Goal: Transaction & Acquisition: Book appointment/travel/reservation

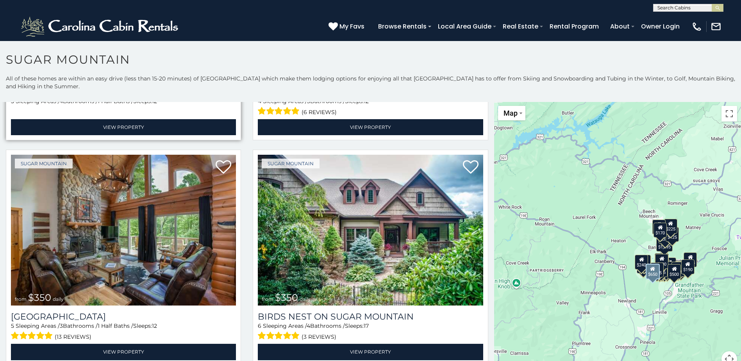
scroll to position [195, 0]
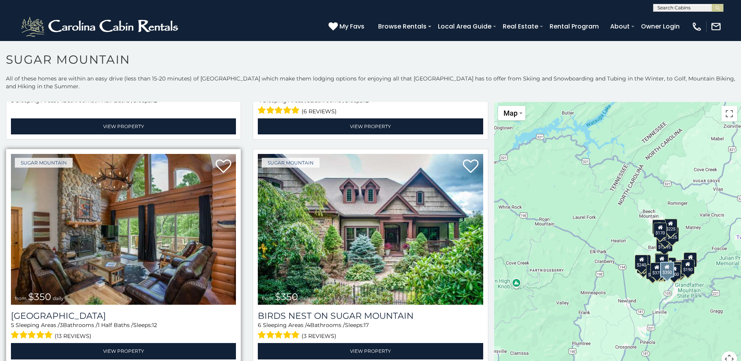
click at [115, 262] on img at bounding box center [123, 229] width 225 height 151
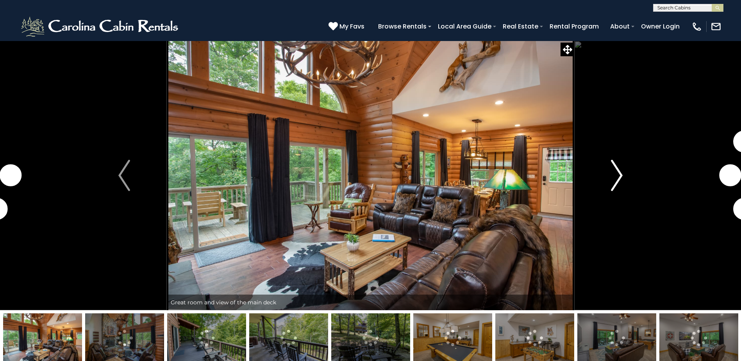
click at [614, 172] on img "Next" at bounding box center [617, 175] width 12 height 31
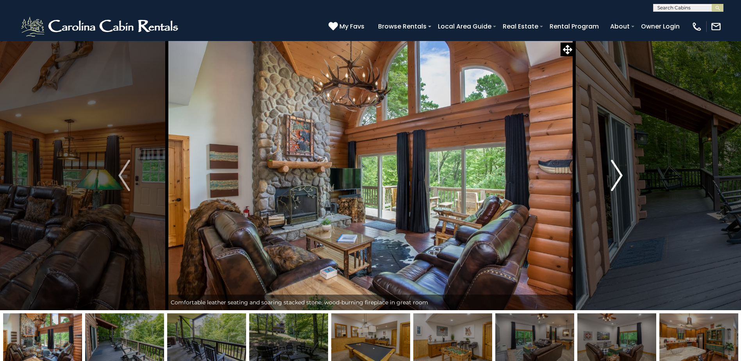
click at [618, 170] on img "Next" at bounding box center [617, 175] width 12 height 31
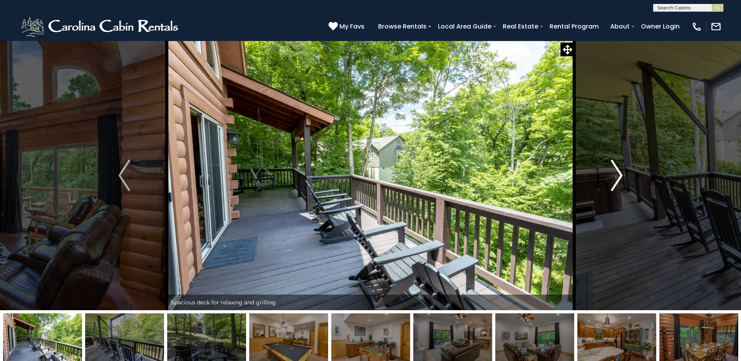
click at [618, 170] on img "Next" at bounding box center [617, 175] width 12 height 31
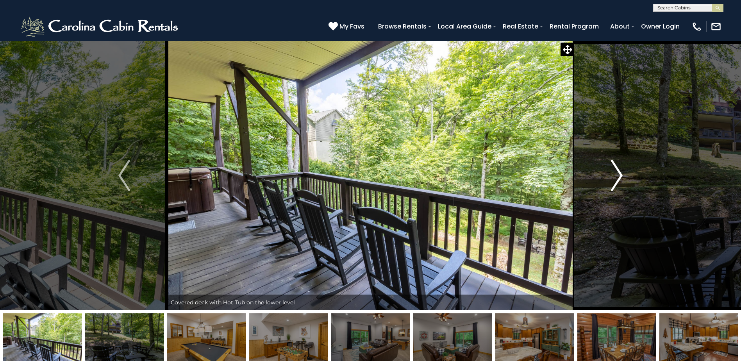
click at [618, 170] on img "Next" at bounding box center [617, 175] width 12 height 31
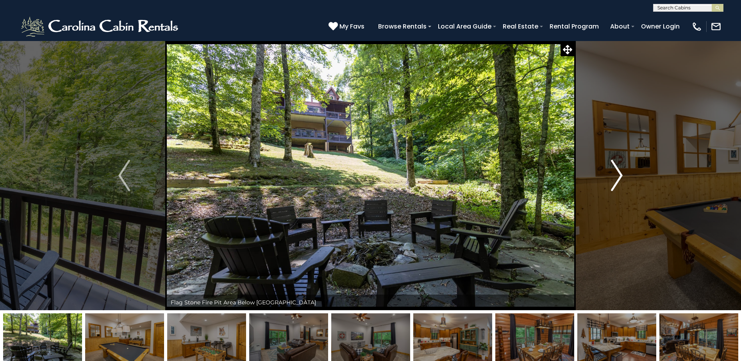
click at [618, 170] on img "Next" at bounding box center [617, 175] width 12 height 31
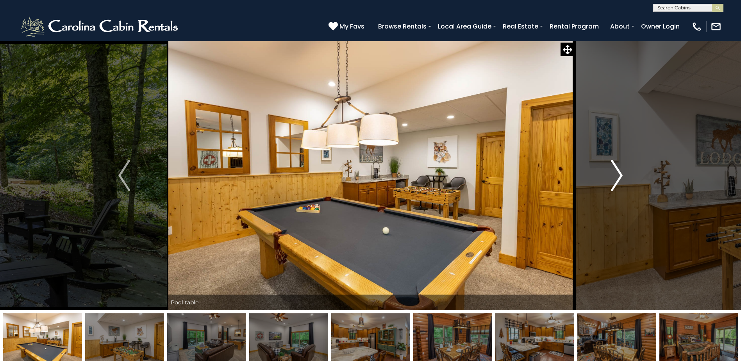
click at [618, 170] on img "Next" at bounding box center [617, 175] width 12 height 31
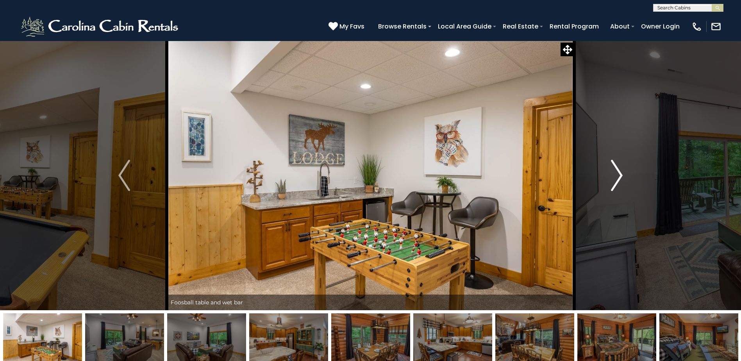
click at [618, 170] on img "Next" at bounding box center [617, 175] width 12 height 31
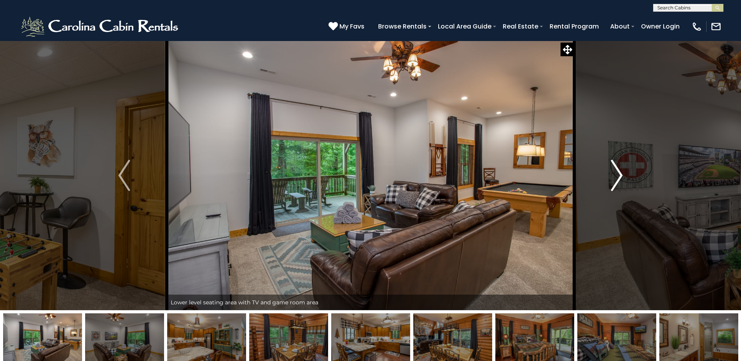
click at [618, 170] on img "Next" at bounding box center [617, 175] width 12 height 31
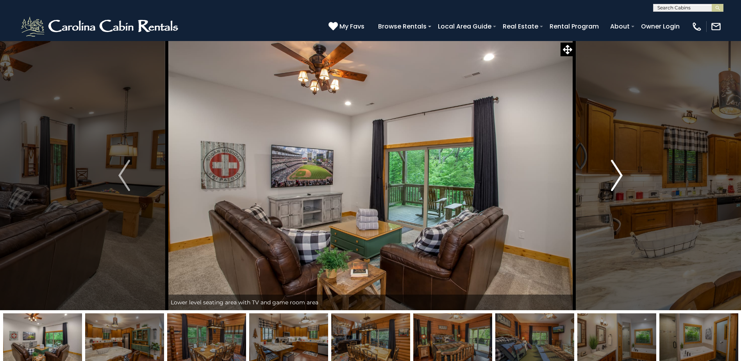
click at [618, 170] on img "Next" at bounding box center [617, 175] width 12 height 31
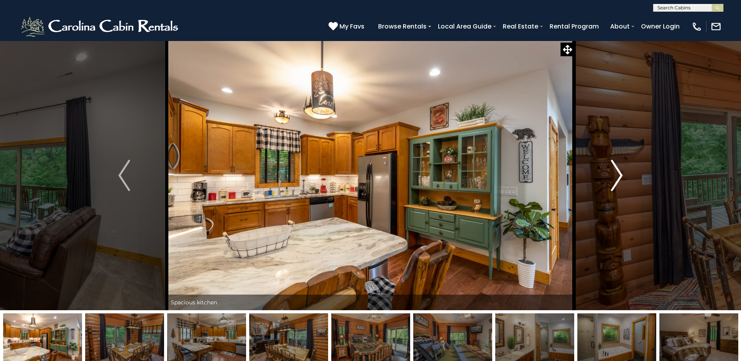
click at [618, 170] on img "Next" at bounding box center [617, 175] width 12 height 31
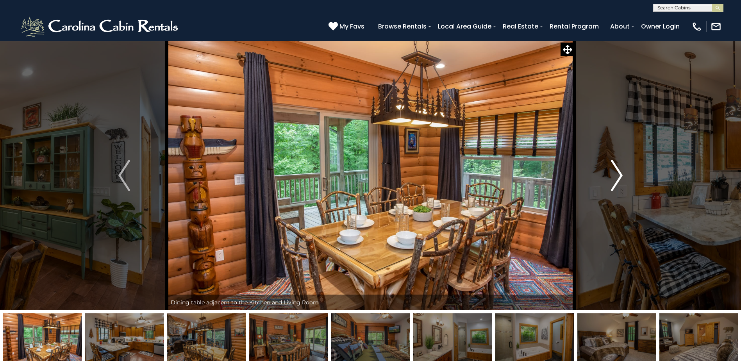
click at [618, 171] on img "Next" at bounding box center [617, 175] width 12 height 31
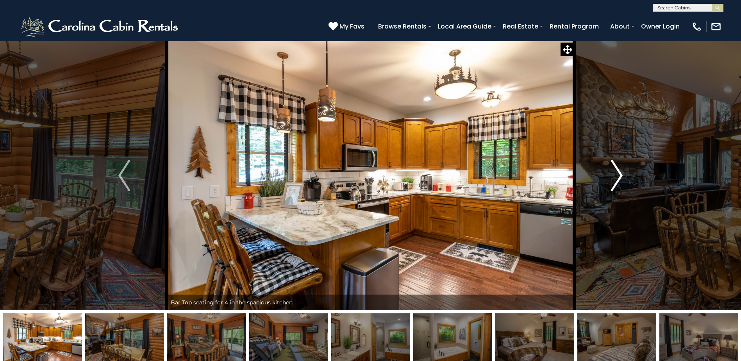
click at [618, 171] on img "Next" at bounding box center [617, 175] width 12 height 31
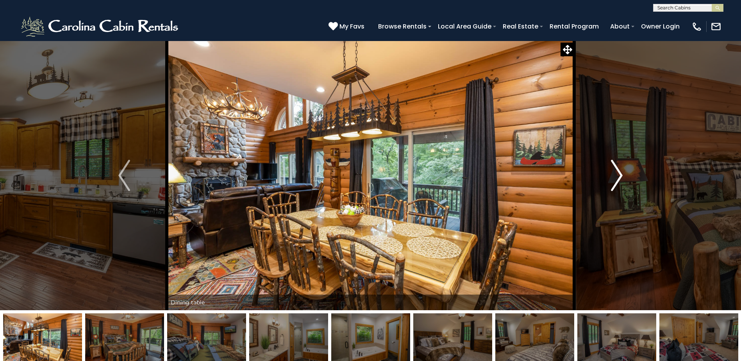
click at [618, 171] on img "Next" at bounding box center [617, 175] width 12 height 31
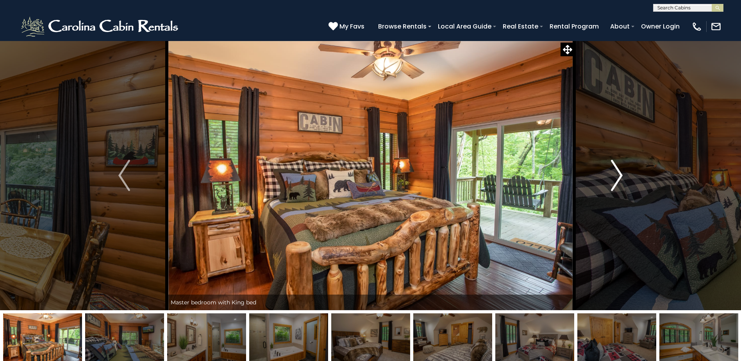
click at [618, 171] on img "Next" at bounding box center [617, 175] width 12 height 31
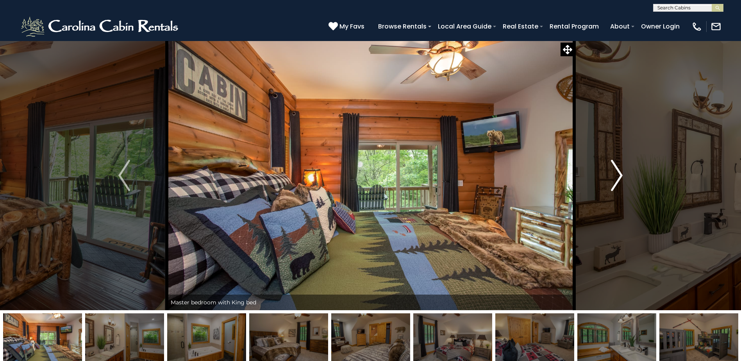
click at [618, 171] on img "Next" at bounding box center [617, 175] width 12 height 31
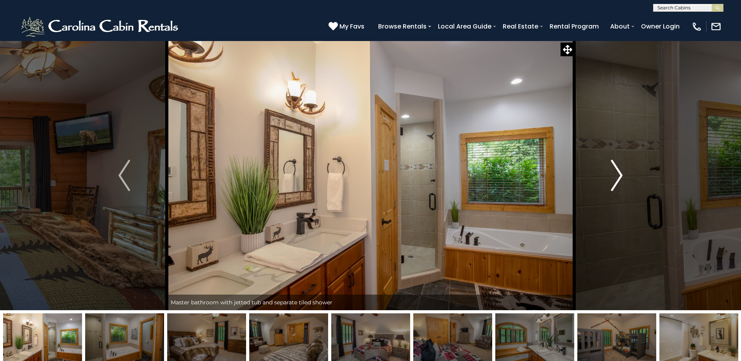
click at [618, 171] on img "Next" at bounding box center [617, 175] width 12 height 31
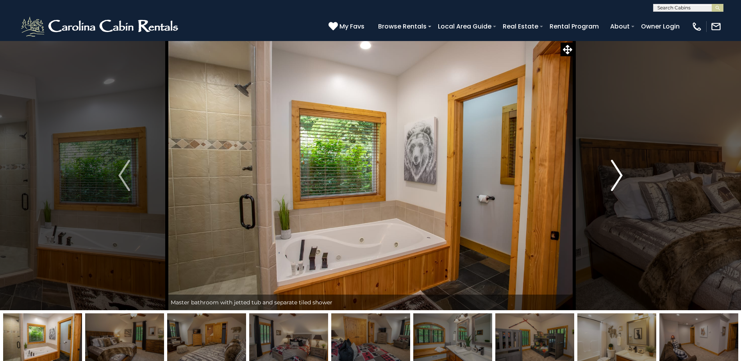
click at [618, 173] on img "Next" at bounding box center [617, 175] width 12 height 31
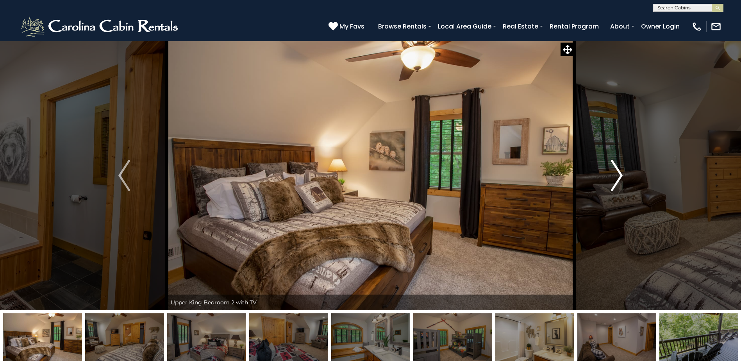
click at [618, 173] on img "Next" at bounding box center [617, 175] width 12 height 31
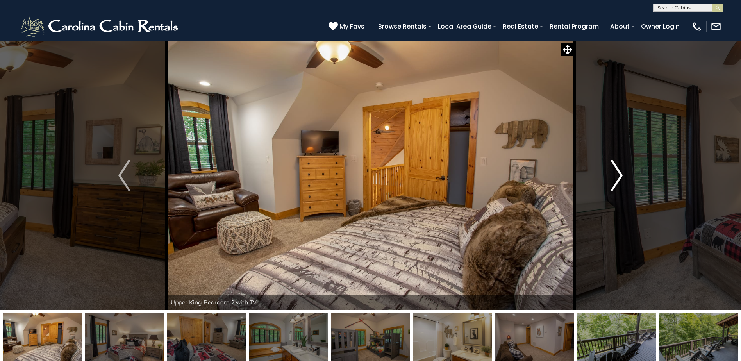
click at [618, 173] on img "Next" at bounding box center [617, 175] width 12 height 31
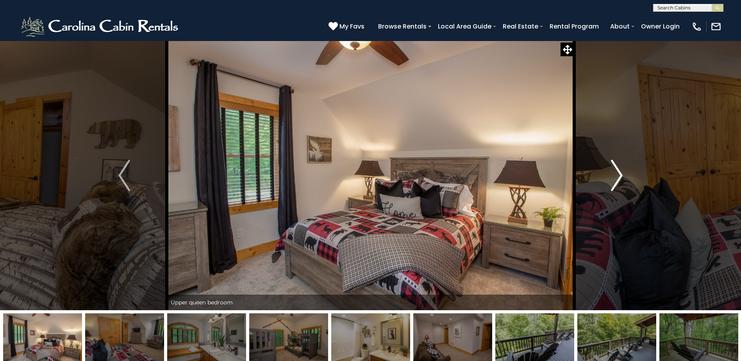
click at [618, 173] on img "Next" at bounding box center [617, 175] width 12 height 31
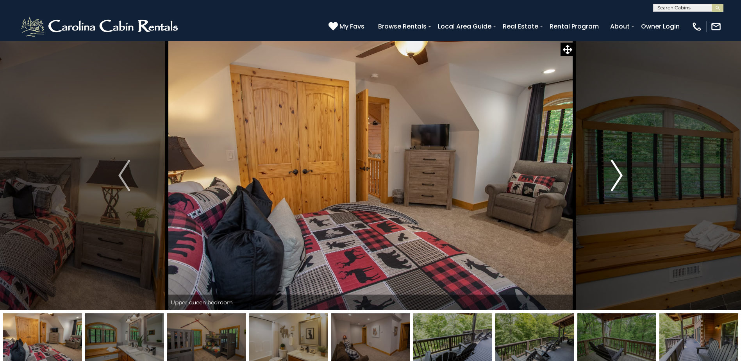
click at [618, 173] on img "Next" at bounding box center [617, 175] width 12 height 31
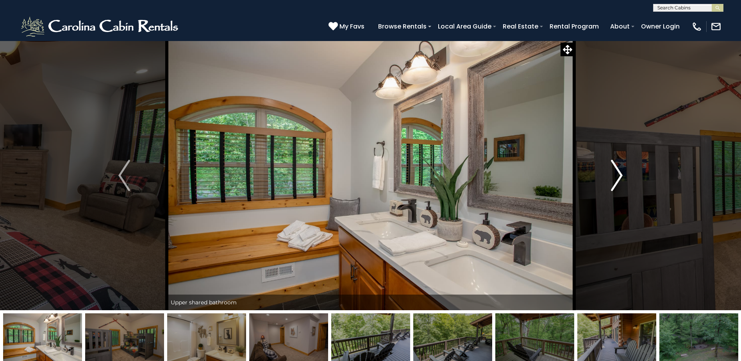
click at [618, 173] on img "Next" at bounding box center [617, 175] width 12 height 31
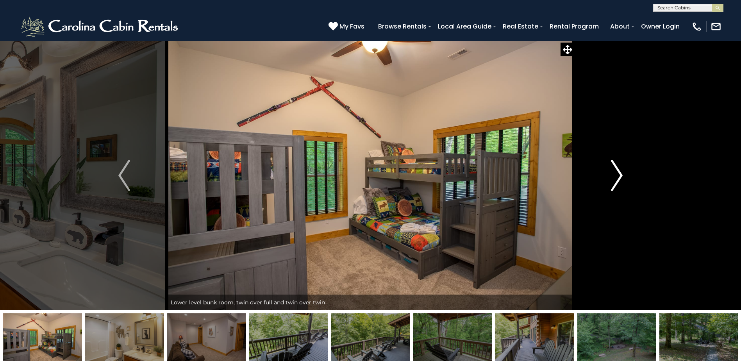
click at [618, 173] on img "Next" at bounding box center [617, 175] width 12 height 31
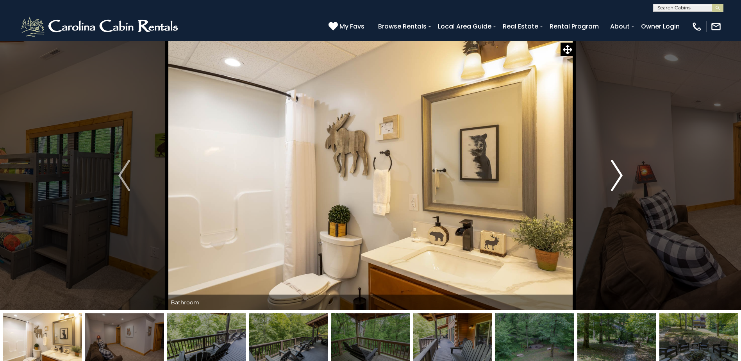
click at [618, 173] on img "Next" at bounding box center [617, 175] width 12 height 31
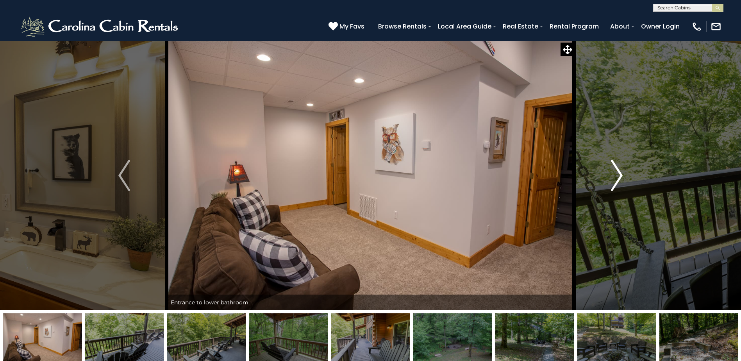
click at [618, 173] on img "Next" at bounding box center [617, 175] width 12 height 31
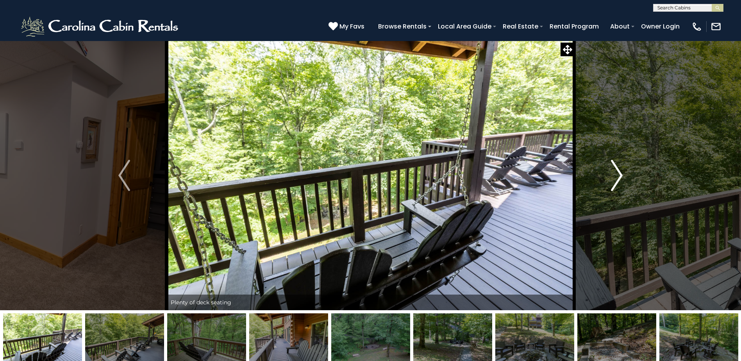
click at [618, 173] on img "Next" at bounding box center [617, 175] width 12 height 31
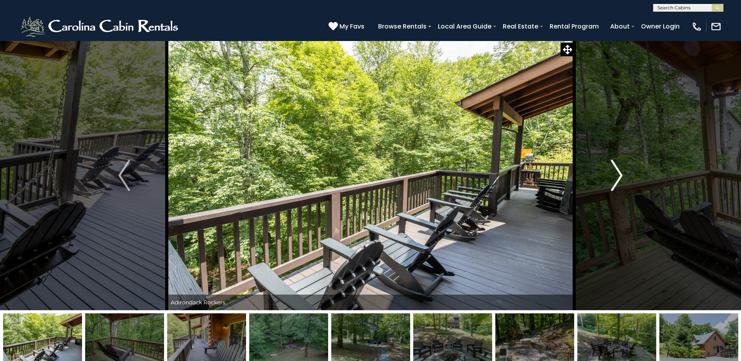
click at [618, 173] on img "Next" at bounding box center [617, 175] width 12 height 31
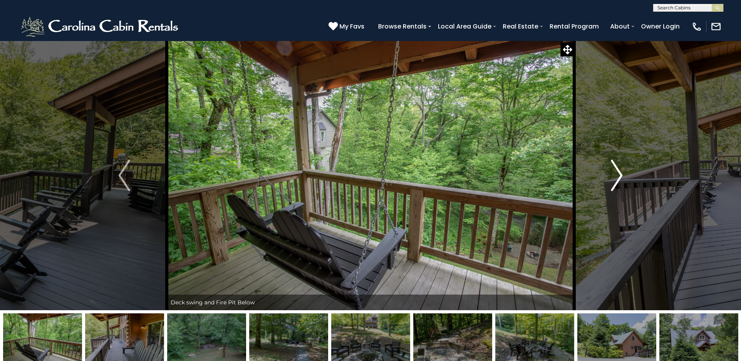
click at [618, 173] on img "Next" at bounding box center [617, 175] width 12 height 31
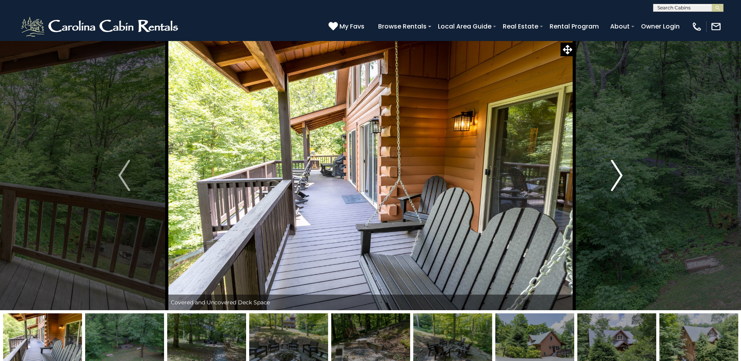
click at [618, 173] on img "Next" at bounding box center [617, 175] width 12 height 31
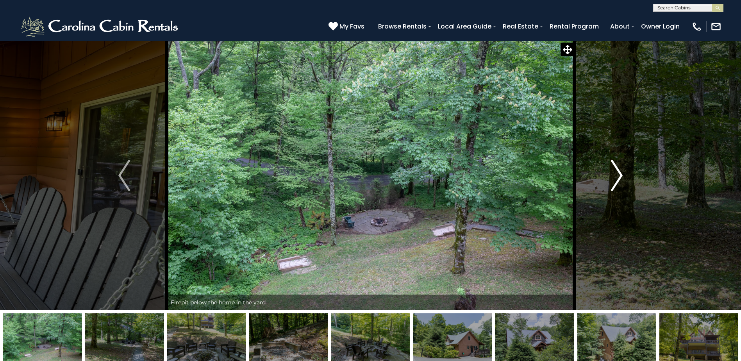
click at [618, 173] on img "Next" at bounding box center [617, 175] width 12 height 31
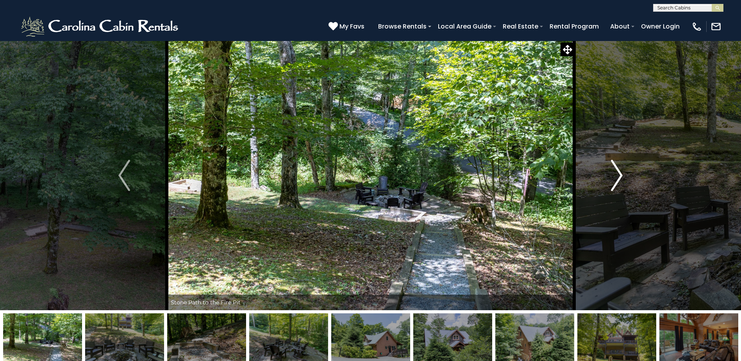
click at [618, 173] on img "Next" at bounding box center [617, 175] width 12 height 31
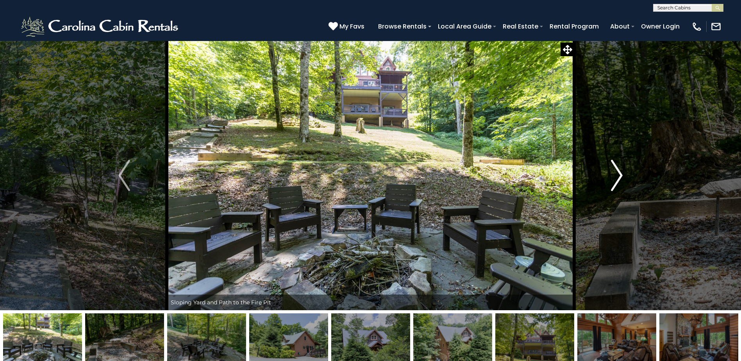
click at [618, 173] on img "Next" at bounding box center [617, 175] width 12 height 31
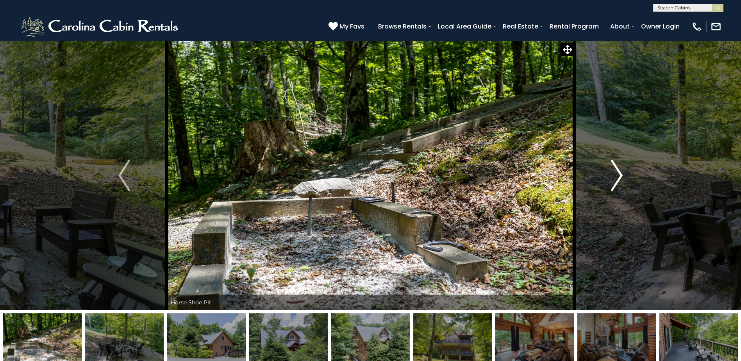
click at [618, 173] on img "Next" at bounding box center [617, 175] width 12 height 31
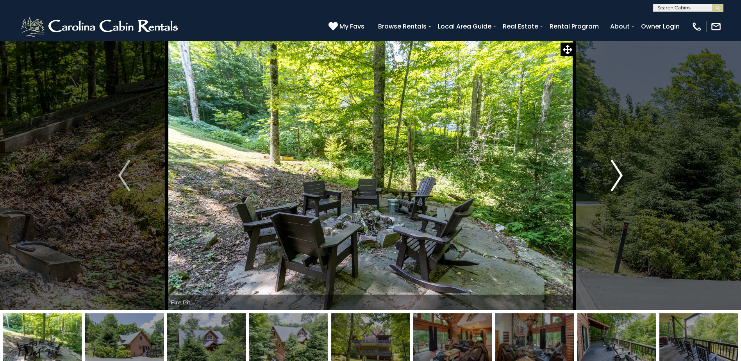
click at [618, 173] on img "Next" at bounding box center [617, 175] width 12 height 31
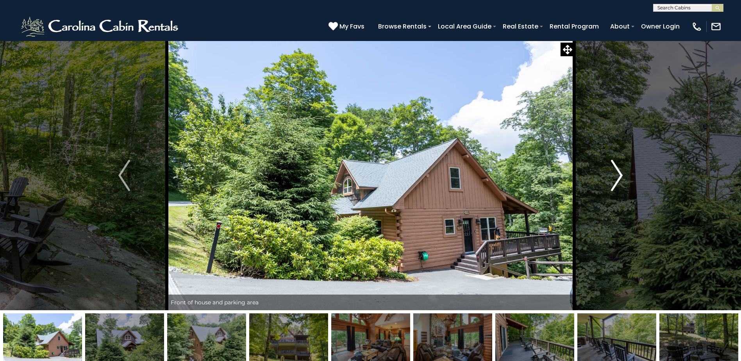
click at [618, 173] on img "Next" at bounding box center [617, 175] width 12 height 31
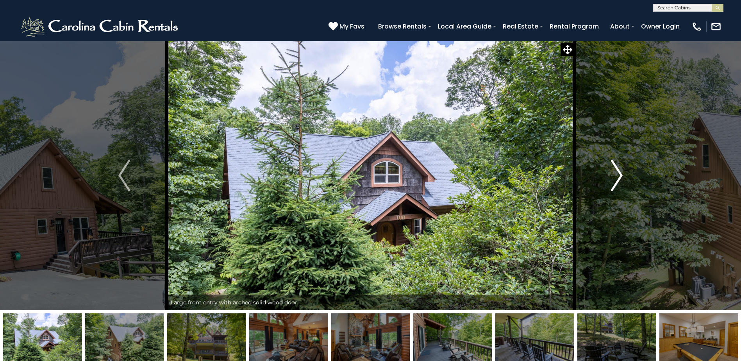
click at [618, 173] on img "Next" at bounding box center [617, 175] width 12 height 31
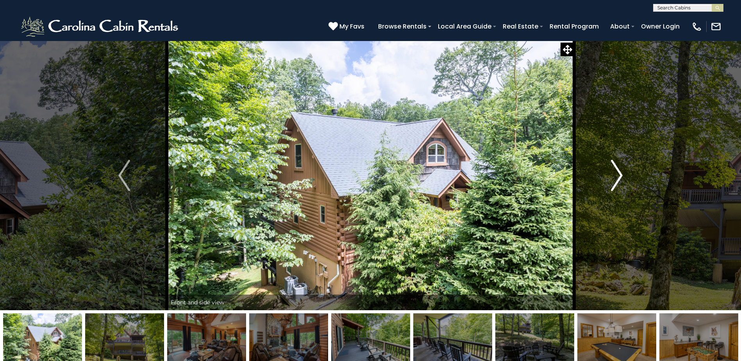
click at [618, 173] on img "Next" at bounding box center [617, 175] width 12 height 31
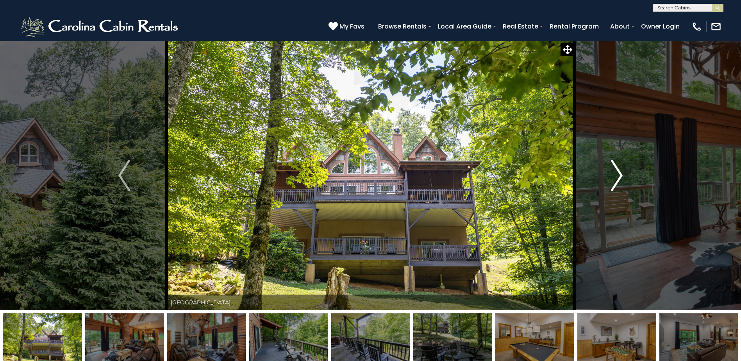
click at [618, 173] on img "Next" at bounding box center [617, 175] width 12 height 31
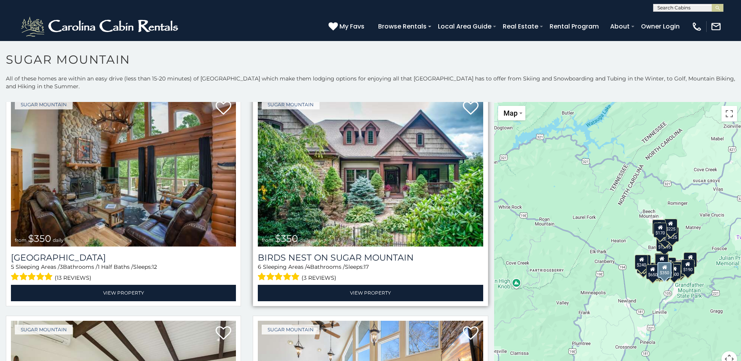
scroll to position [234, 0]
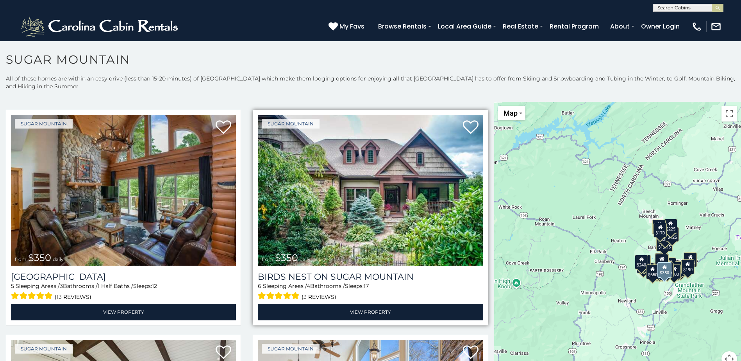
click at [330, 200] on img at bounding box center [370, 190] width 225 height 151
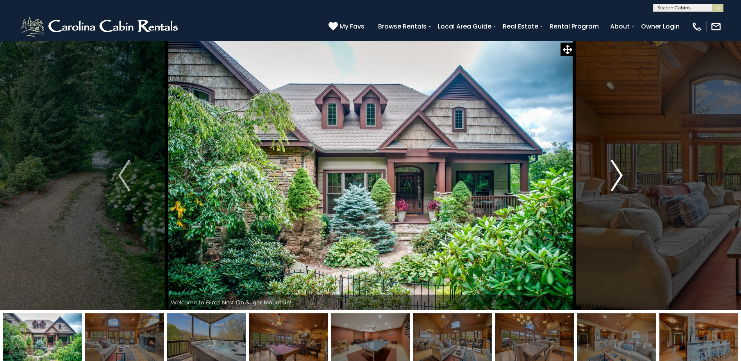
click at [618, 171] on img "Next" at bounding box center [617, 175] width 12 height 31
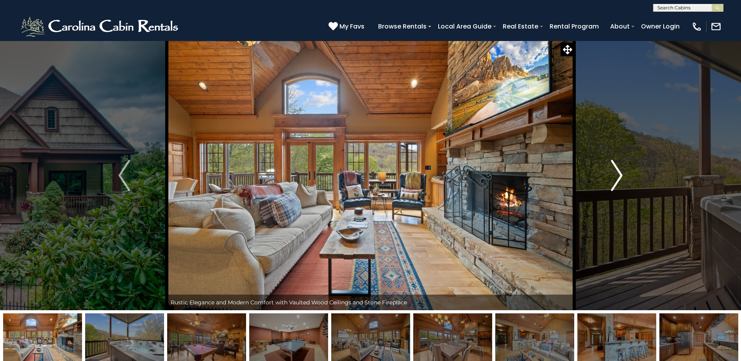
click at [618, 171] on img "Next" at bounding box center [617, 175] width 12 height 31
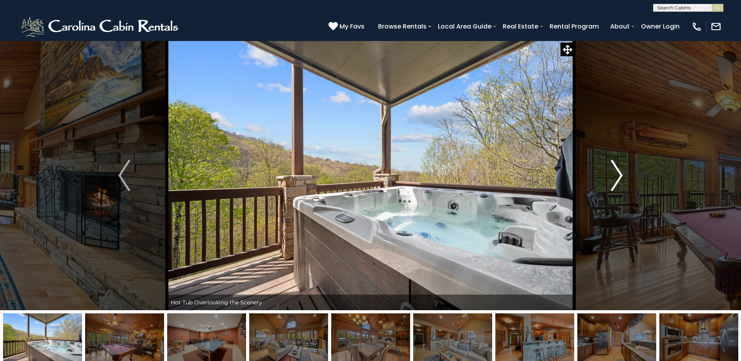
click at [618, 171] on img "Next" at bounding box center [617, 175] width 12 height 31
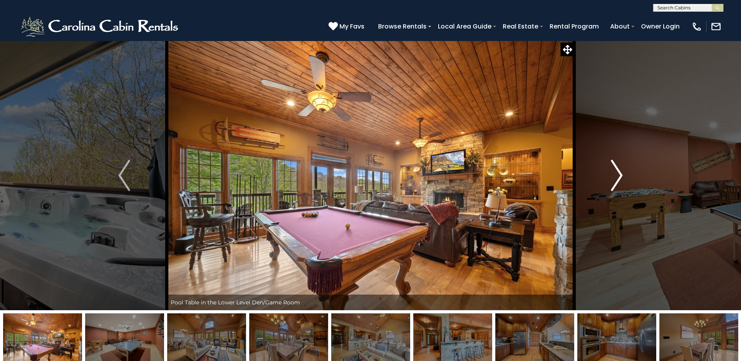
click at [618, 171] on img "Next" at bounding box center [617, 175] width 12 height 31
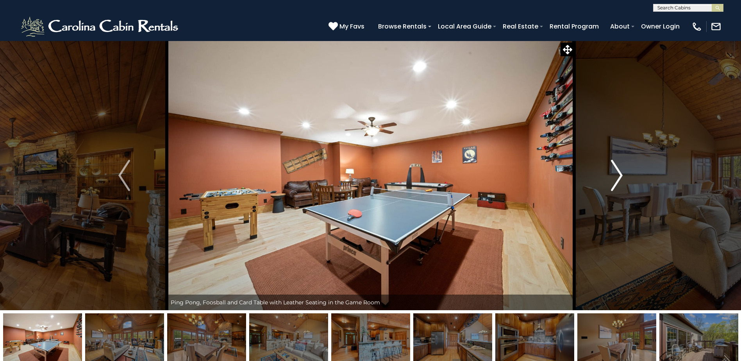
click at [618, 171] on img "Next" at bounding box center [617, 175] width 12 height 31
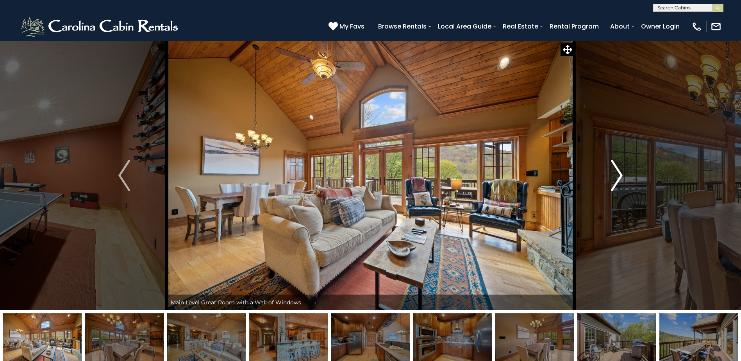
click at [618, 171] on img "Next" at bounding box center [617, 175] width 12 height 31
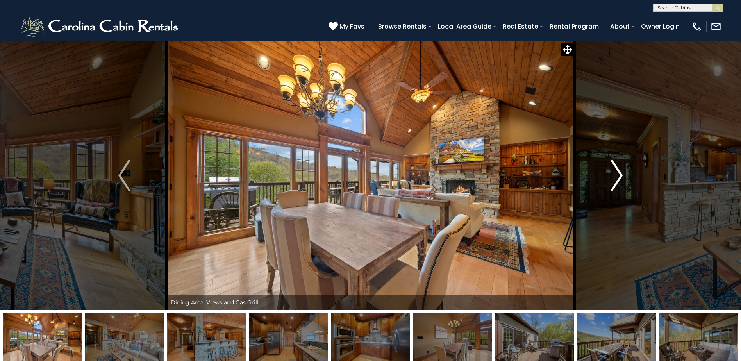
click at [618, 171] on img "Next" at bounding box center [617, 175] width 12 height 31
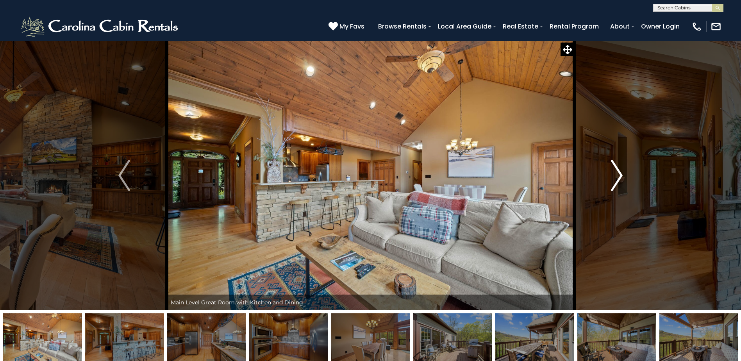
click at [618, 171] on img "Next" at bounding box center [617, 175] width 12 height 31
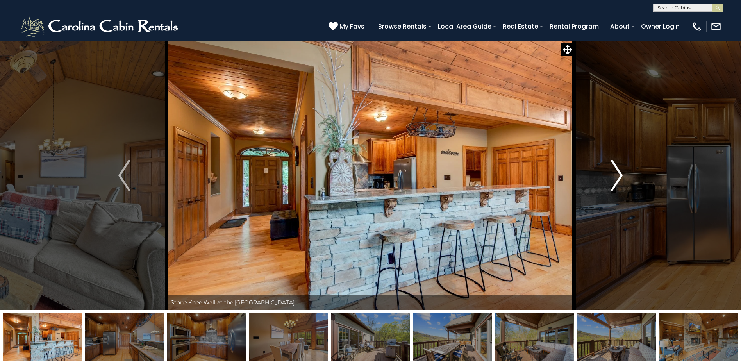
click at [618, 171] on img "Next" at bounding box center [617, 175] width 12 height 31
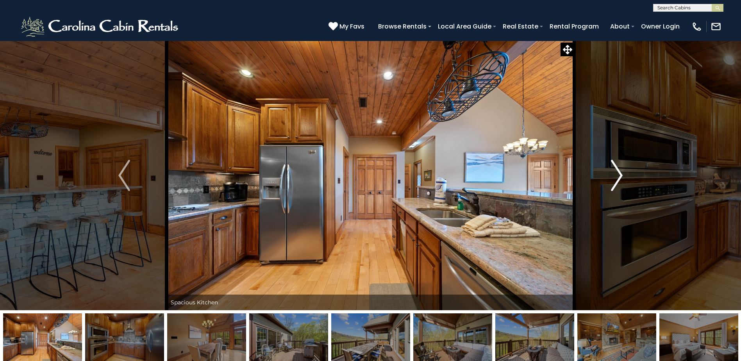
click at [618, 171] on img "Next" at bounding box center [617, 175] width 12 height 31
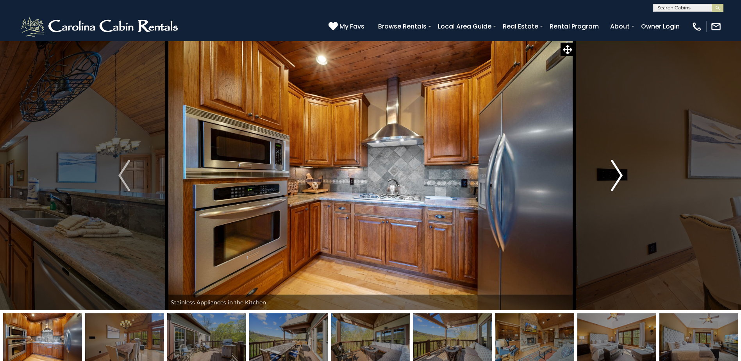
click at [618, 171] on img "Next" at bounding box center [617, 175] width 12 height 31
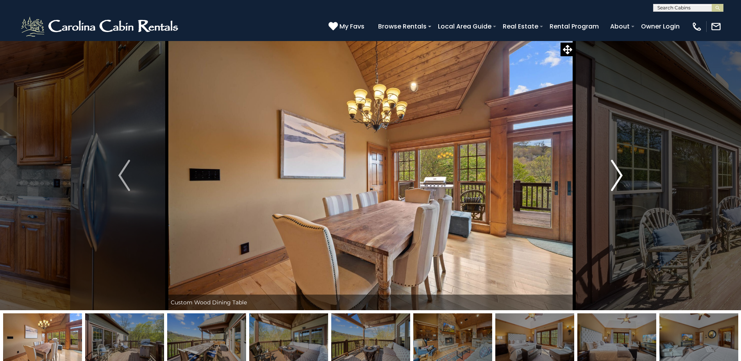
click at [618, 171] on img "Next" at bounding box center [617, 175] width 12 height 31
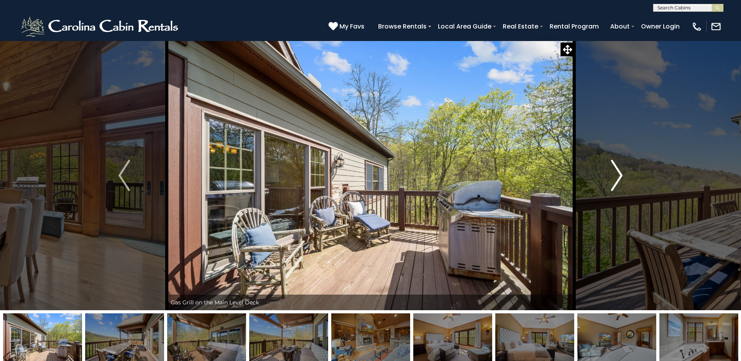
click at [618, 171] on img "Next" at bounding box center [617, 175] width 12 height 31
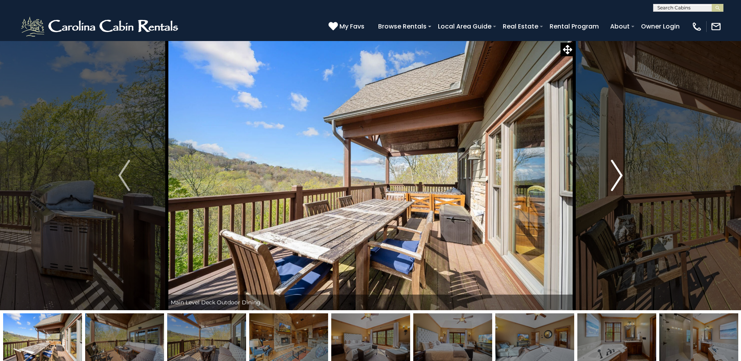
click at [618, 171] on img "Next" at bounding box center [617, 175] width 12 height 31
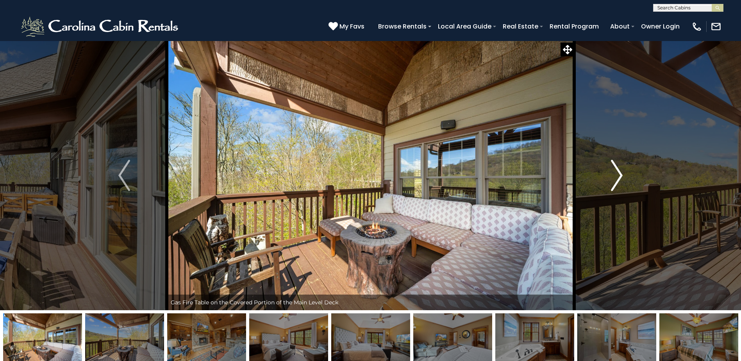
click at [618, 171] on img "Next" at bounding box center [617, 175] width 12 height 31
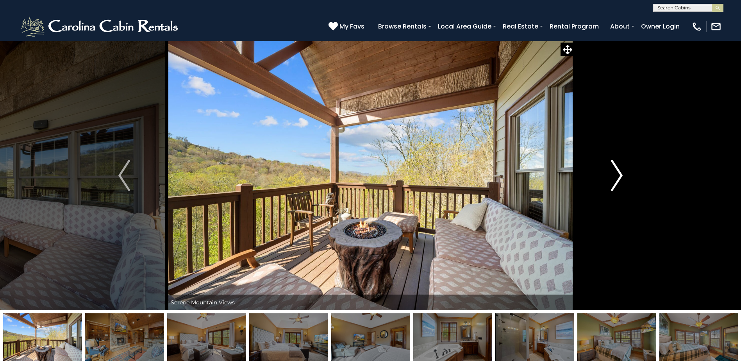
click at [618, 171] on img "Next" at bounding box center [617, 175] width 12 height 31
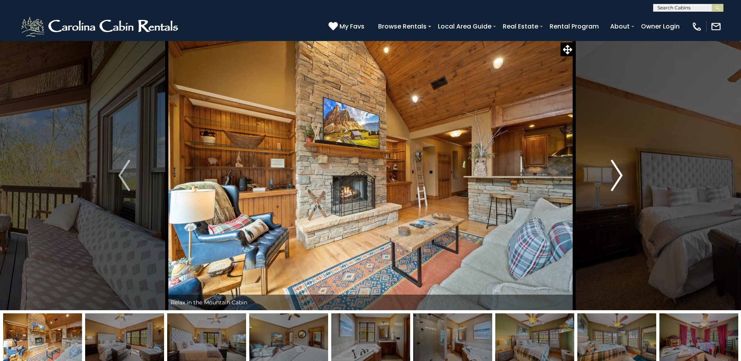
click at [618, 171] on img "Next" at bounding box center [617, 175] width 12 height 31
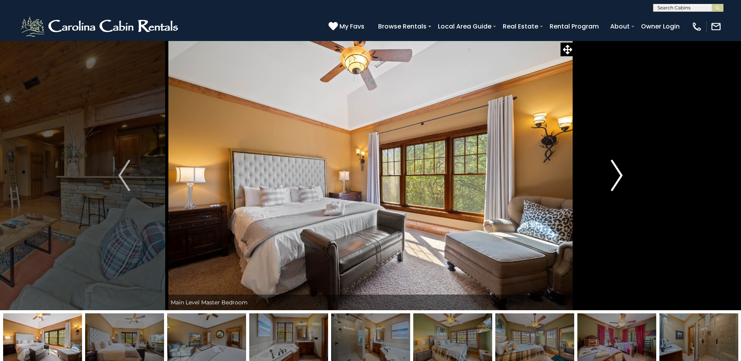
click at [618, 171] on img "Next" at bounding box center [617, 175] width 12 height 31
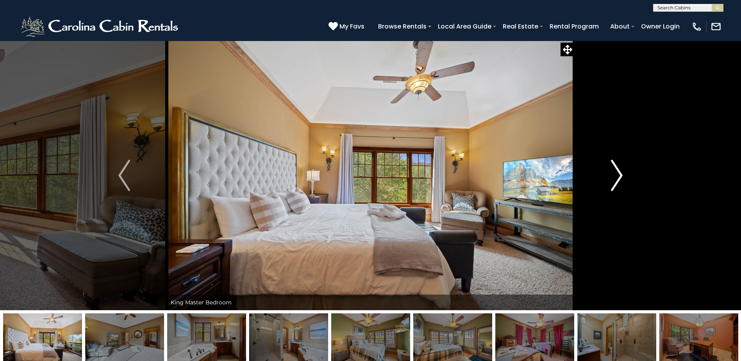
click at [618, 171] on img "Next" at bounding box center [617, 175] width 12 height 31
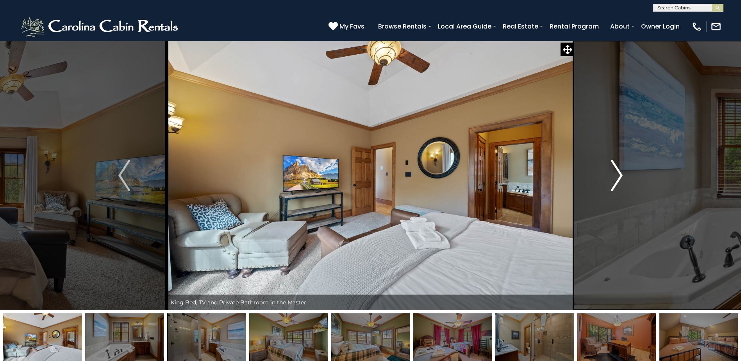
click at [618, 171] on img "Next" at bounding box center [617, 175] width 12 height 31
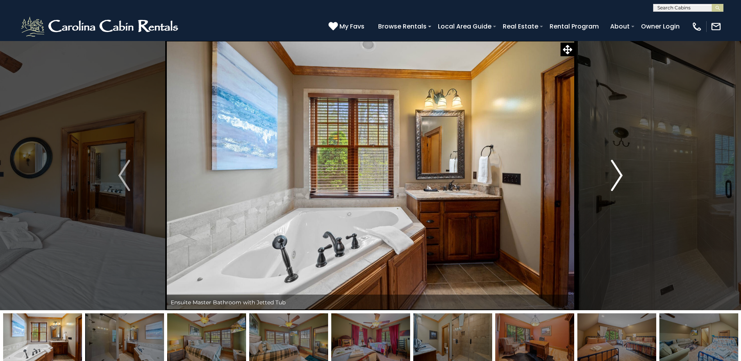
click at [618, 171] on img "Next" at bounding box center [617, 175] width 12 height 31
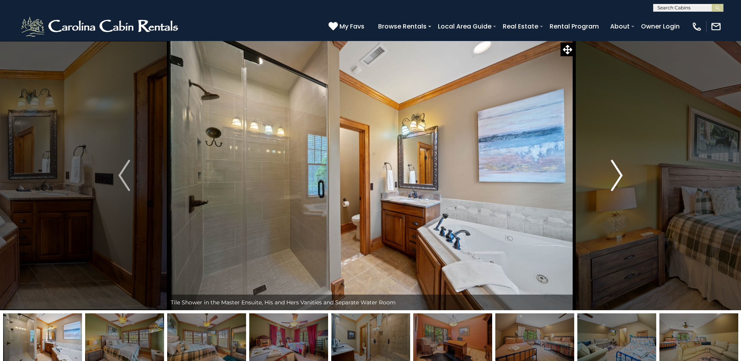
click at [618, 171] on img "Next" at bounding box center [617, 175] width 12 height 31
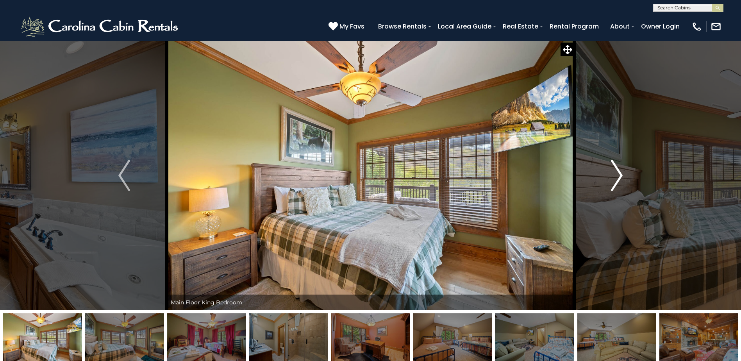
click at [618, 171] on img "Next" at bounding box center [617, 175] width 12 height 31
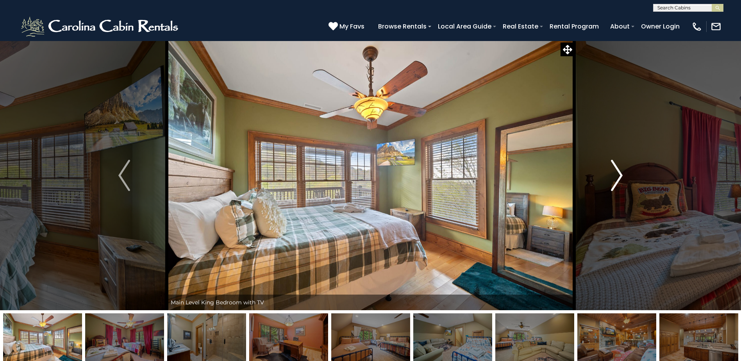
click at [618, 171] on img "Next" at bounding box center [617, 175] width 12 height 31
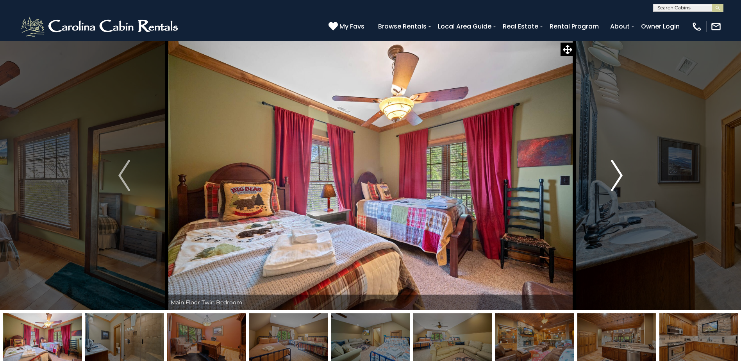
click at [618, 171] on img "Next" at bounding box center [617, 175] width 12 height 31
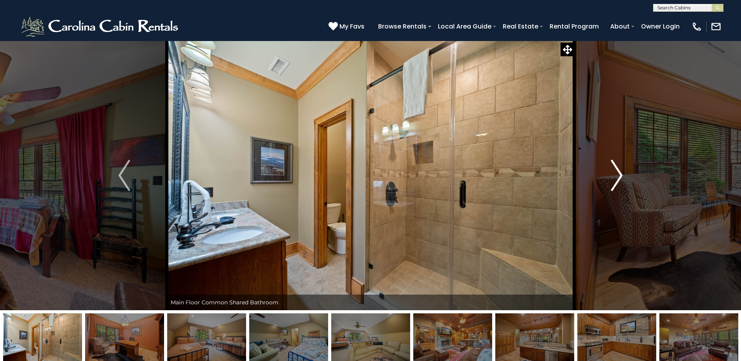
click at [618, 171] on img "Next" at bounding box center [617, 175] width 12 height 31
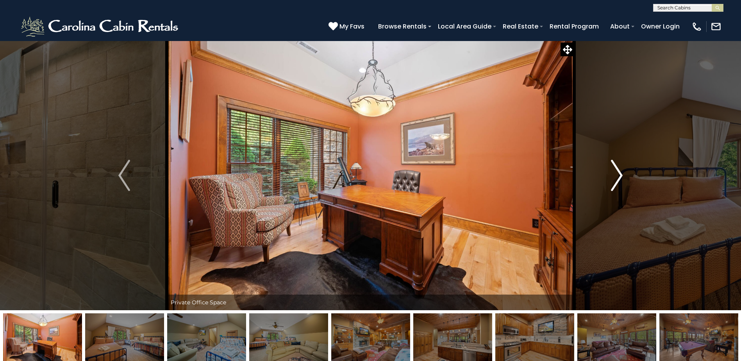
click at [618, 171] on img "Next" at bounding box center [617, 175] width 12 height 31
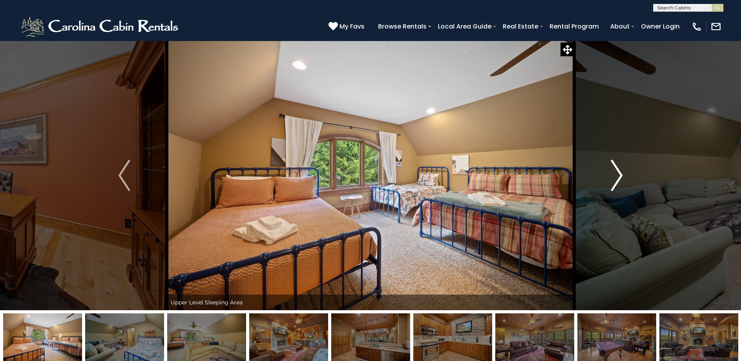
click at [618, 171] on img "Next" at bounding box center [617, 175] width 12 height 31
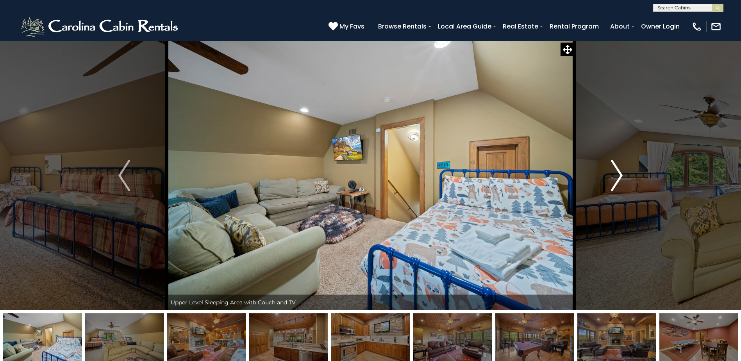
click at [618, 171] on img "Next" at bounding box center [617, 175] width 12 height 31
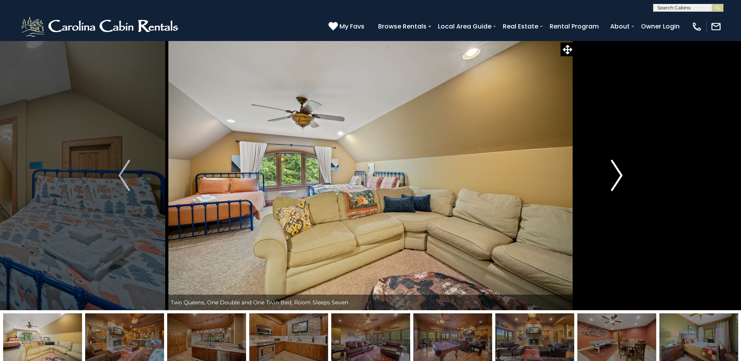
click at [618, 171] on img "Next" at bounding box center [617, 175] width 12 height 31
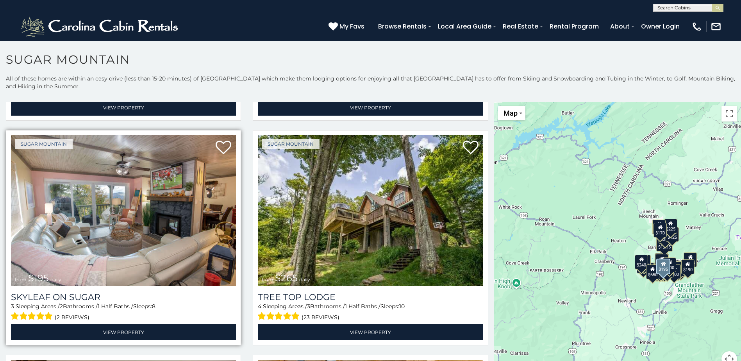
scroll to position [664, 0]
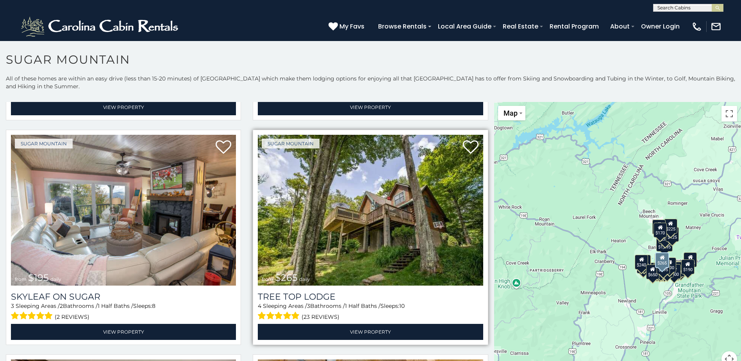
click at [333, 220] on img at bounding box center [370, 210] width 225 height 151
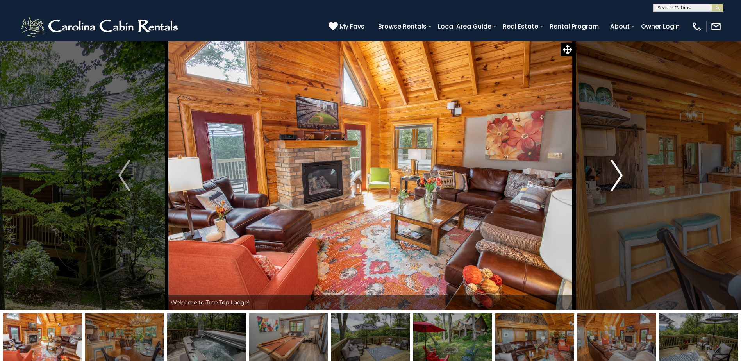
click at [613, 172] on img "Next" at bounding box center [617, 175] width 12 height 31
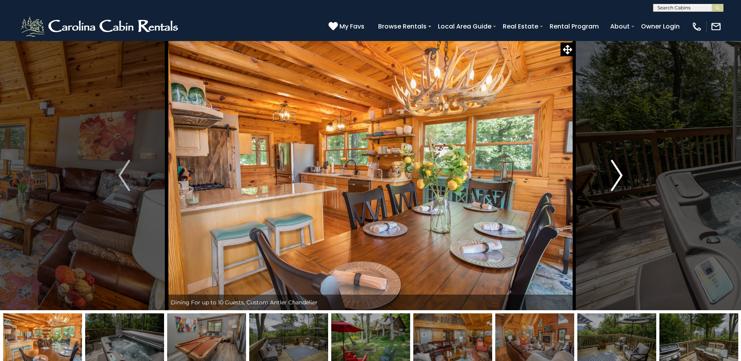
click at [613, 172] on img "Next" at bounding box center [617, 175] width 12 height 31
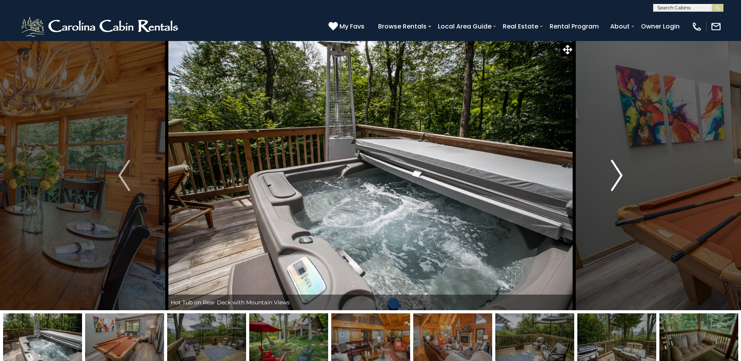
click at [613, 172] on img "Next" at bounding box center [617, 175] width 12 height 31
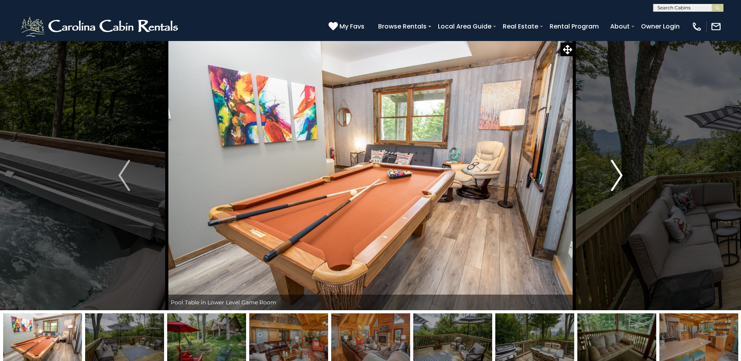
click at [613, 172] on img "Next" at bounding box center [617, 175] width 12 height 31
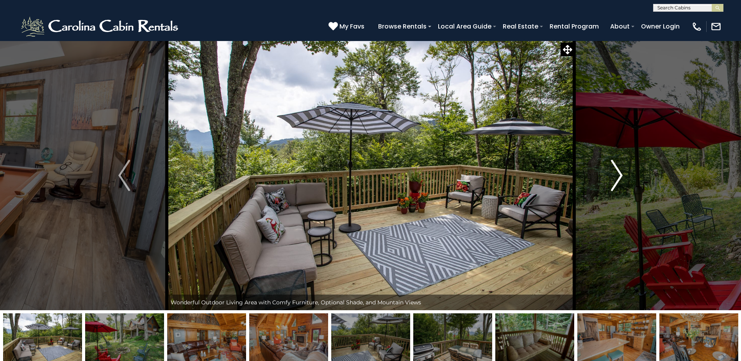
click at [613, 172] on img "Next" at bounding box center [617, 175] width 12 height 31
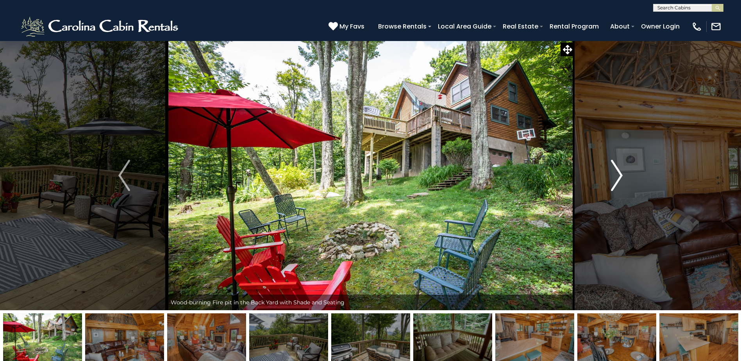
click at [613, 172] on img "Next" at bounding box center [617, 175] width 12 height 31
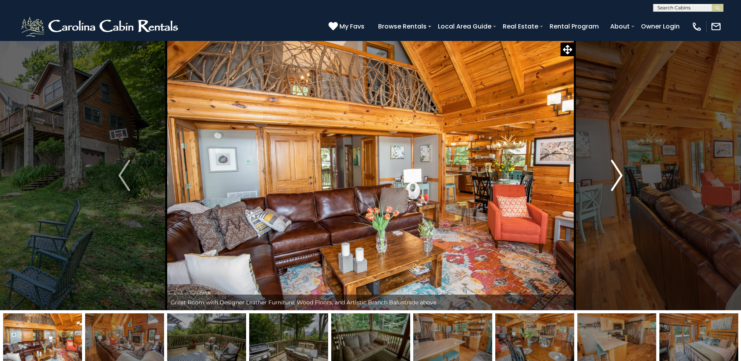
click at [613, 172] on img "Next" at bounding box center [617, 175] width 12 height 31
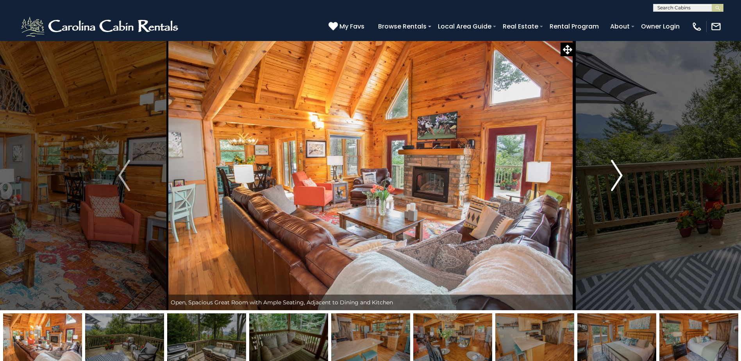
click at [613, 172] on img "Next" at bounding box center [617, 175] width 12 height 31
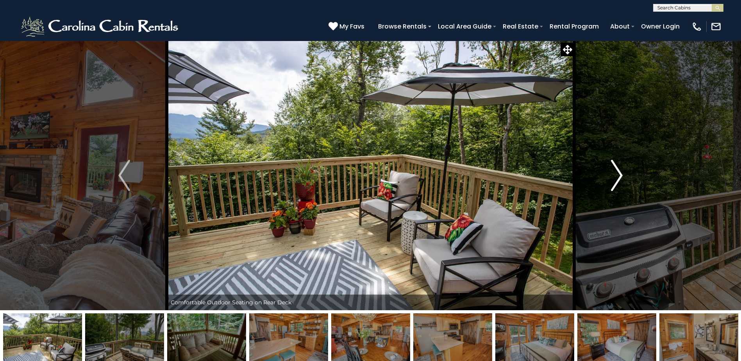
click at [614, 172] on img "Next" at bounding box center [617, 175] width 12 height 31
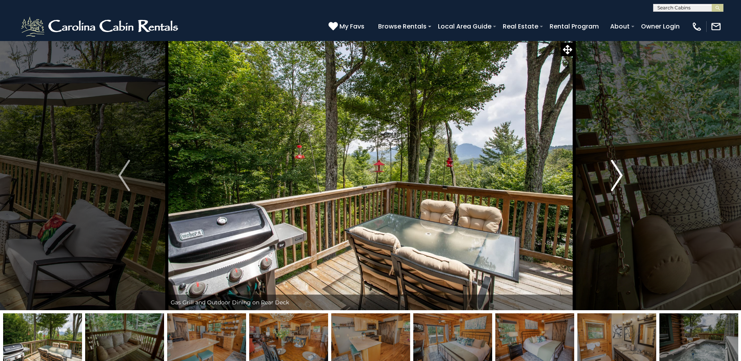
click at [619, 174] on img "Next" at bounding box center [617, 175] width 12 height 31
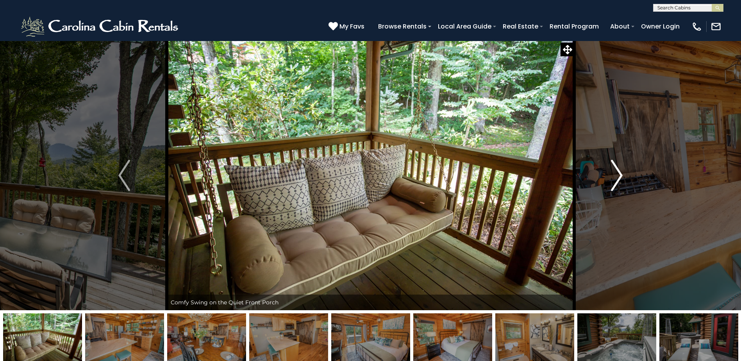
click at [619, 174] on img "Next" at bounding box center [617, 175] width 12 height 31
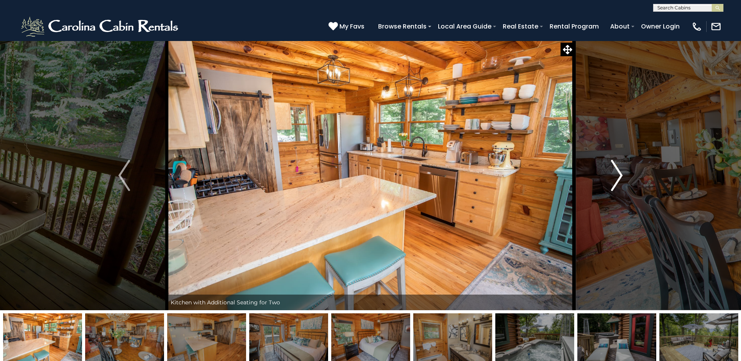
click at [619, 174] on img "Next" at bounding box center [617, 175] width 12 height 31
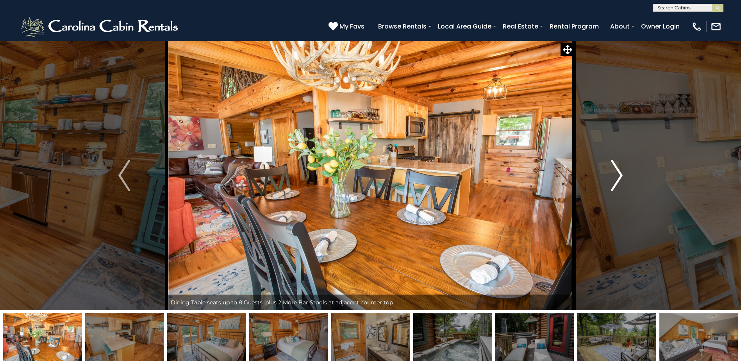
click at [619, 174] on img "Next" at bounding box center [617, 175] width 12 height 31
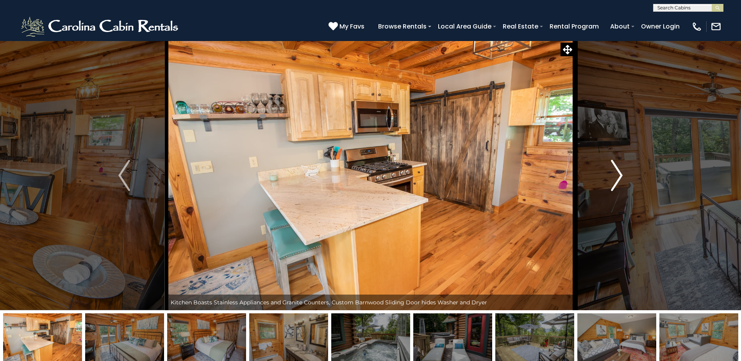
click at [619, 174] on img "Next" at bounding box center [617, 175] width 12 height 31
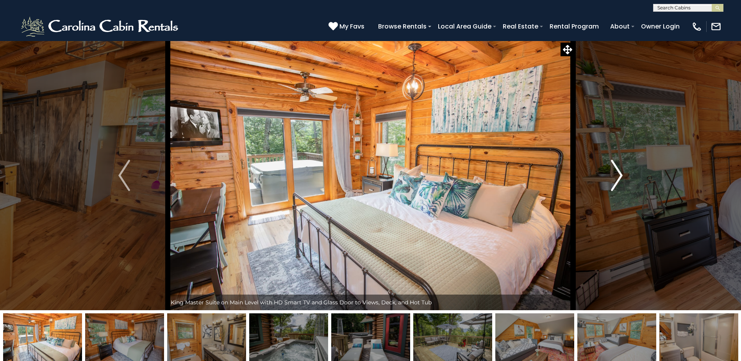
click at [619, 174] on img "Next" at bounding box center [617, 175] width 12 height 31
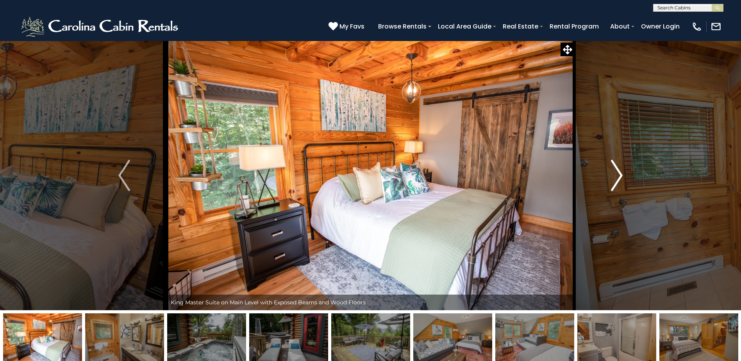
click at [619, 174] on img "Next" at bounding box center [617, 175] width 12 height 31
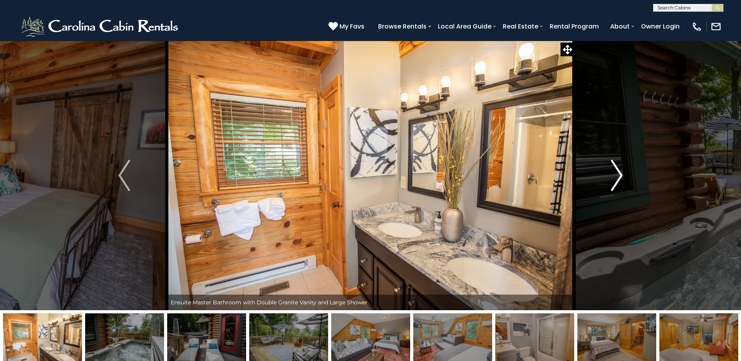
click at [619, 174] on img "Next" at bounding box center [617, 175] width 12 height 31
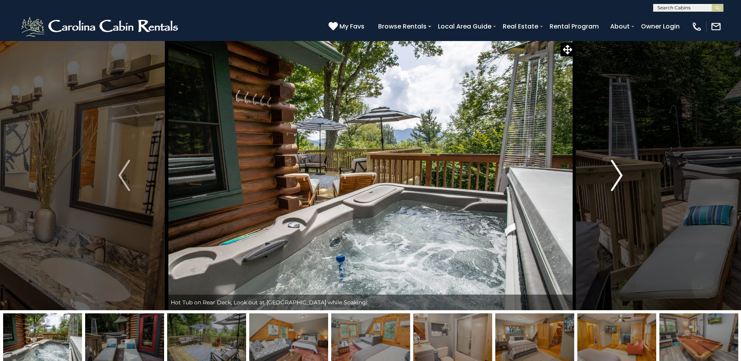
click at [619, 174] on img "Next" at bounding box center [617, 175] width 12 height 31
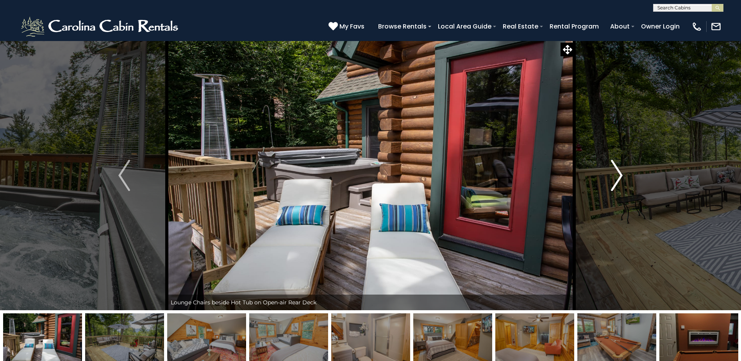
click at [619, 174] on img "Next" at bounding box center [617, 175] width 12 height 31
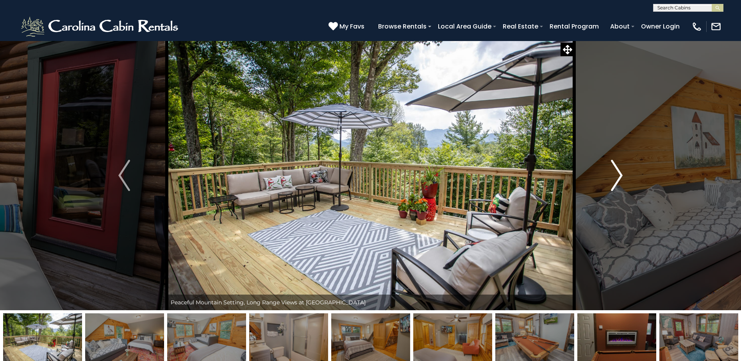
click at [619, 174] on img "Next" at bounding box center [617, 175] width 12 height 31
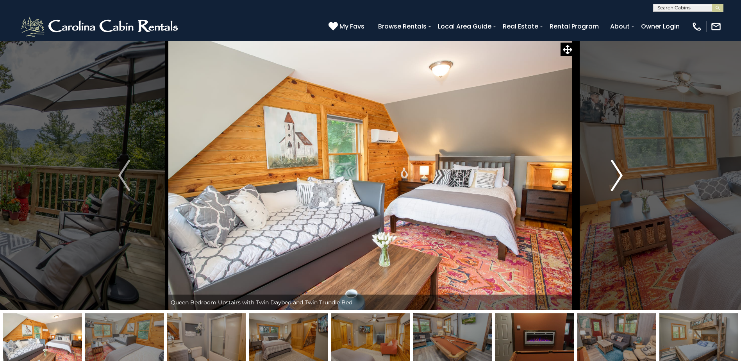
click at [619, 174] on img "Next" at bounding box center [617, 175] width 12 height 31
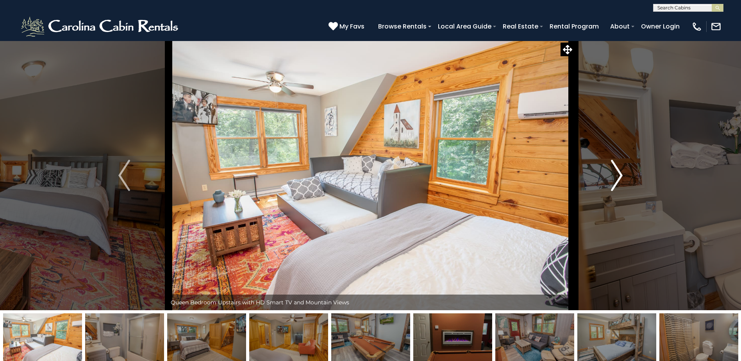
click at [619, 174] on img "Next" at bounding box center [617, 175] width 12 height 31
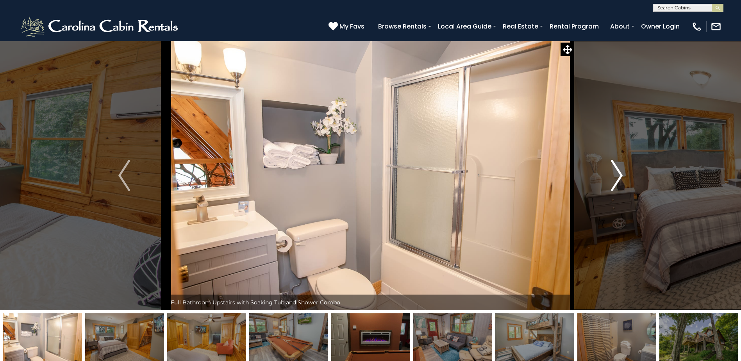
click at [619, 174] on img "Next" at bounding box center [617, 175] width 12 height 31
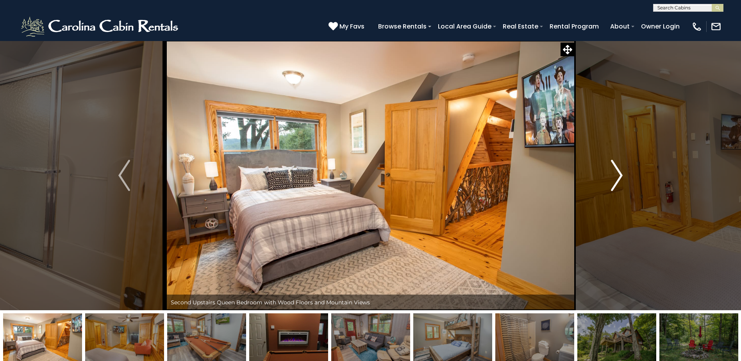
click at [619, 174] on img "Next" at bounding box center [617, 175] width 12 height 31
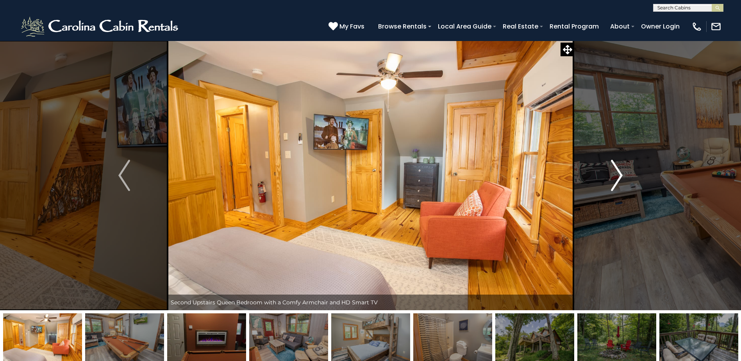
click at [619, 174] on img "Next" at bounding box center [617, 175] width 12 height 31
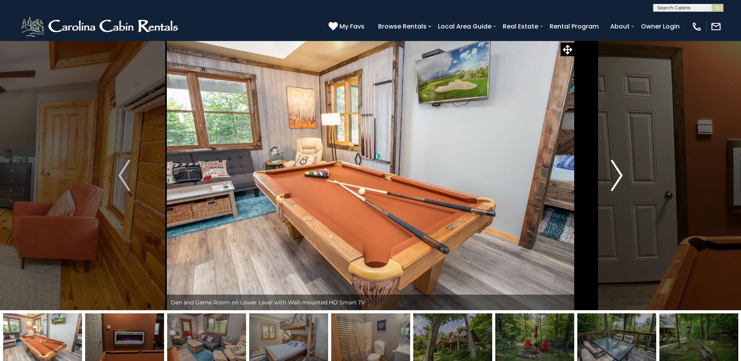
click at [619, 174] on img "Next" at bounding box center [617, 175] width 12 height 31
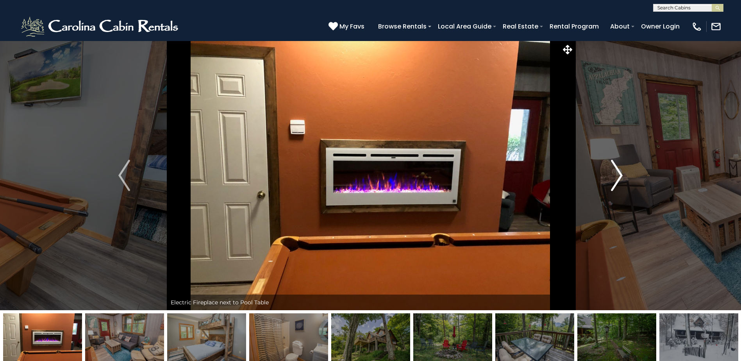
click at [619, 174] on img "Next" at bounding box center [617, 175] width 12 height 31
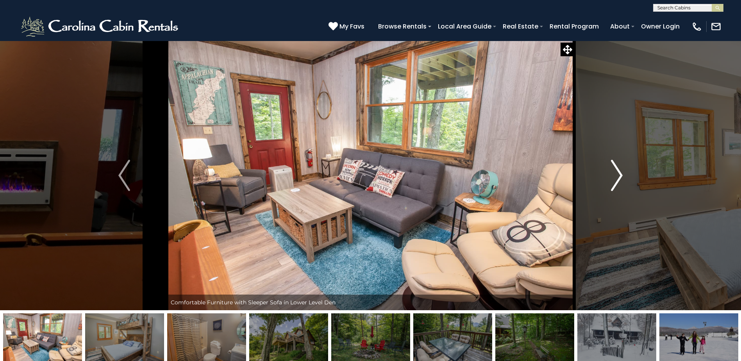
click at [619, 174] on img "Next" at bounding box center [617, 175] width 12 height 31
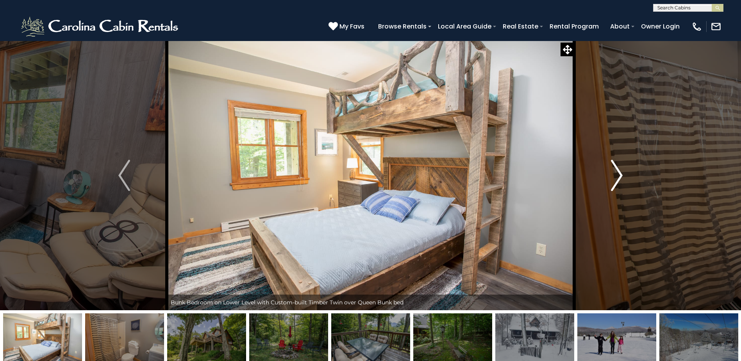
click at [619, 174] on img "Next" at bounding box center [617, 175] width 12 height 31
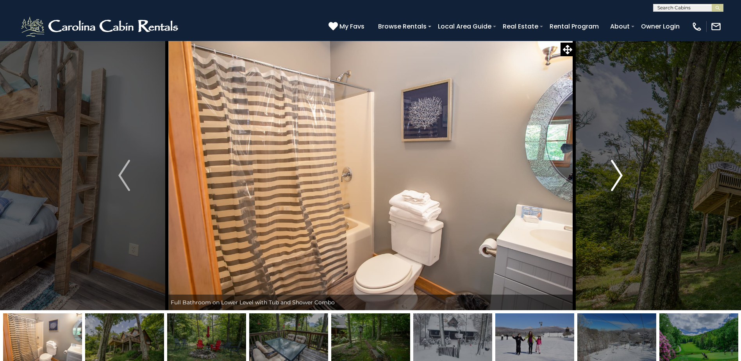
click at [619, 174] on img "Next" at bounding box center [617, 175] width 12 height 31
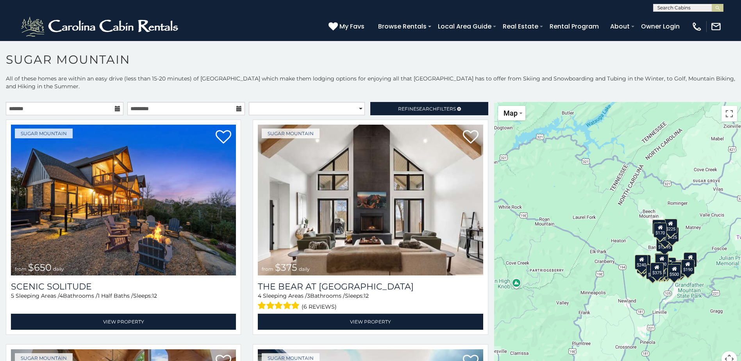
click at [115, 107] on icon at bounding box center [117, 108] width 5 height 5
click at [90, 106] on input "text" at bounding box center [65, 108] width 118 height 13
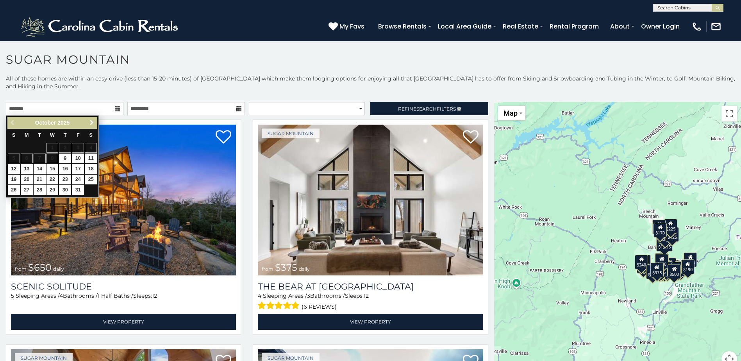
click at [91, 123] on span "Next" at bounding box center [92, 123] width 6 height 6
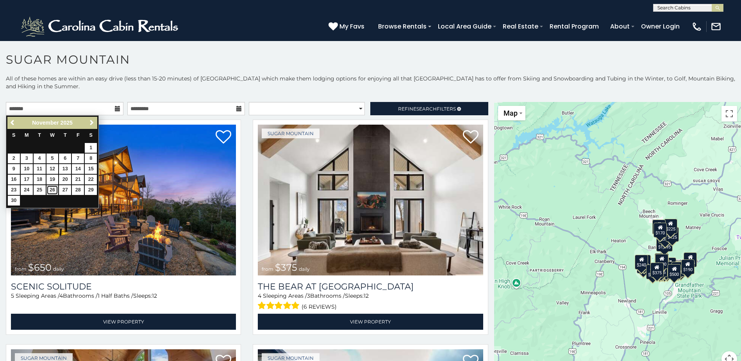
click at [53, 189] on link "26" at bounding box center [52, 190] width 12 height 10
type input "**********"
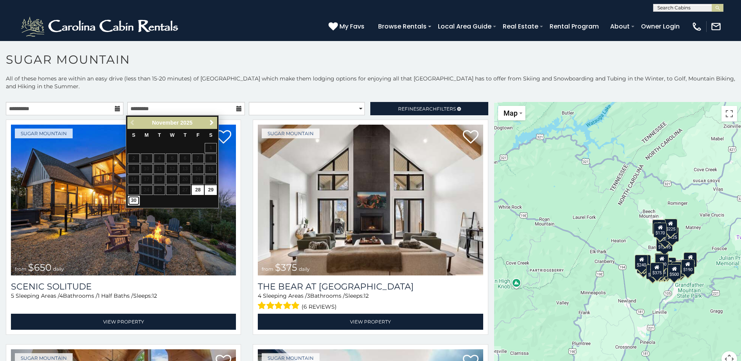
click at [134, 200] on link "30" at bounding box center [134, 201] width 12 height 10
type input "**********"
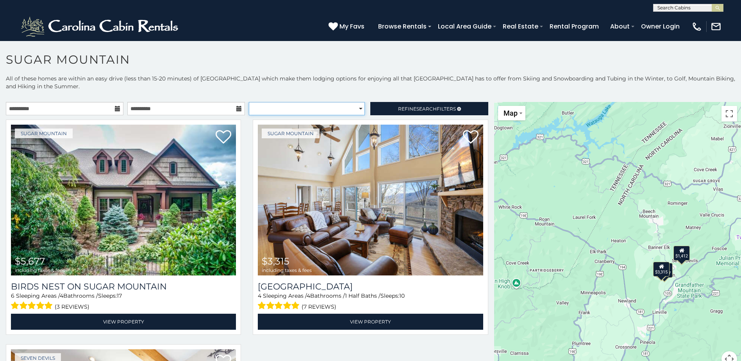
click at [353, 108] on select "**********" at bounding box center [307, 108] width 116 height 13
click at [416, 108] on span "Search" at bounding box center [426, 109] width 20 height 6
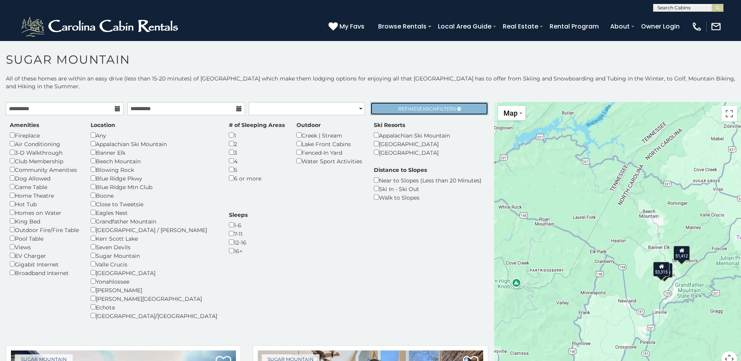
click at [407, 107] on span "Refine Search Filters" at bounding box center [427, 109] width 58 height 6
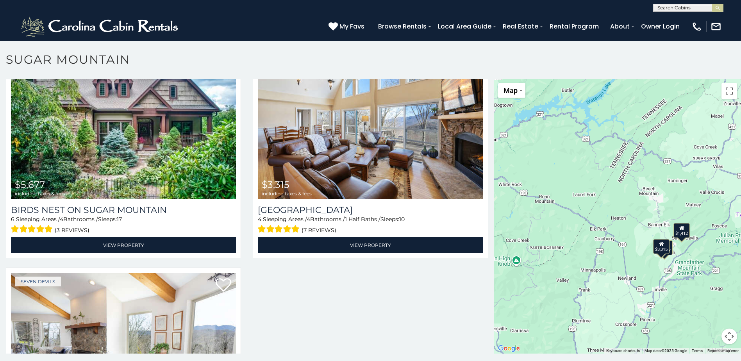
scroll to position [32, 0]
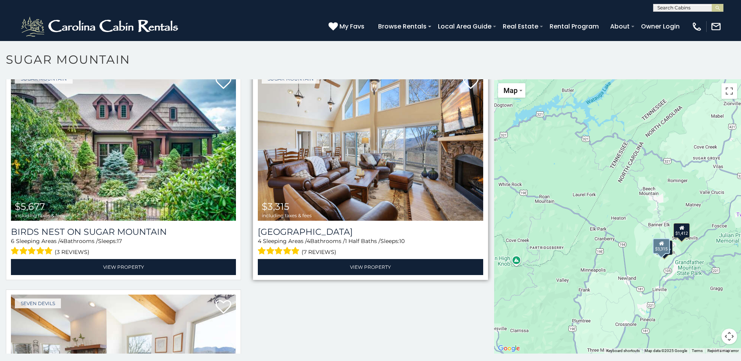
click at [349, 180] on img at bounding box center [370, 145] width 225 height 151
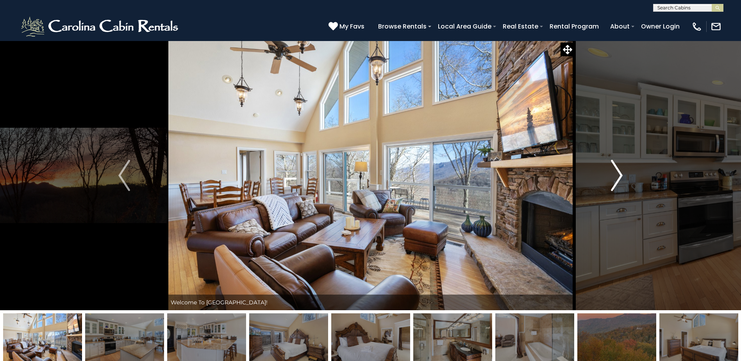
click at [620, 172] on img "Next" at bounding box center [617, 175] width 12 height 31
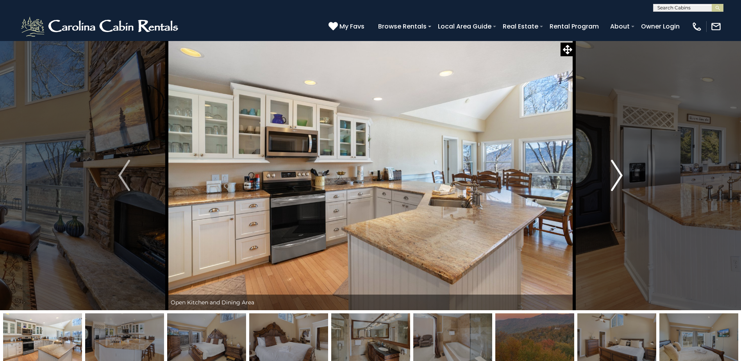
click at [620, 172] on img "Next" at bounding box center [617, 175] width 12 height 31
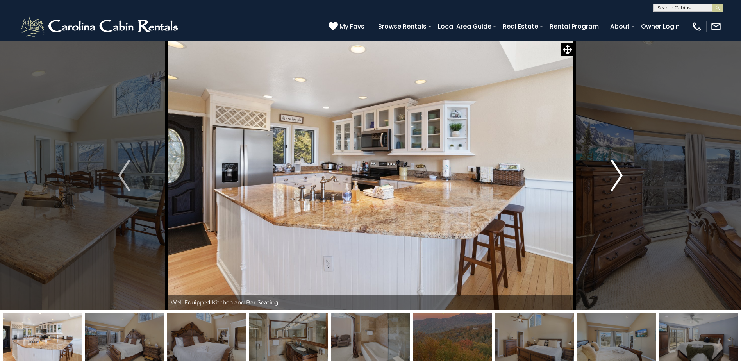
click at [620, 172] on img "Next" at bounding box center [617, 175] width 12 height 31
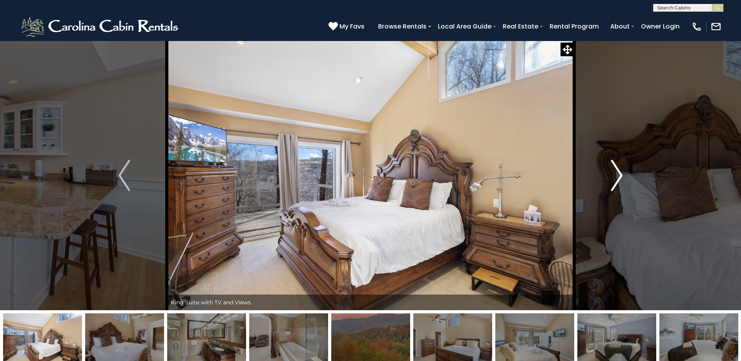
click at [621, 172] on img "Next" at bounding box center [617, 175] width 12 height 31
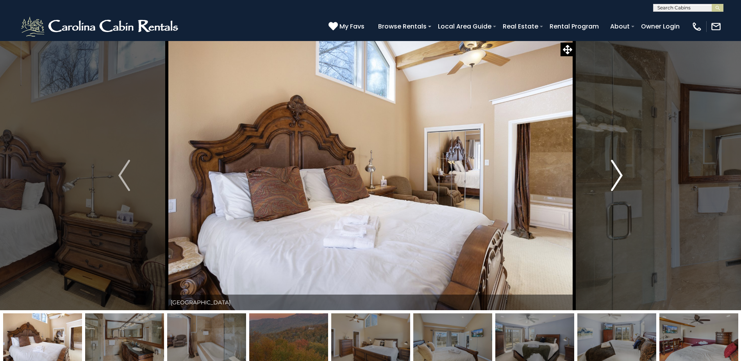
click at [621, 172] on img "Next" at bounding box center [617, 175] width 12 height 31
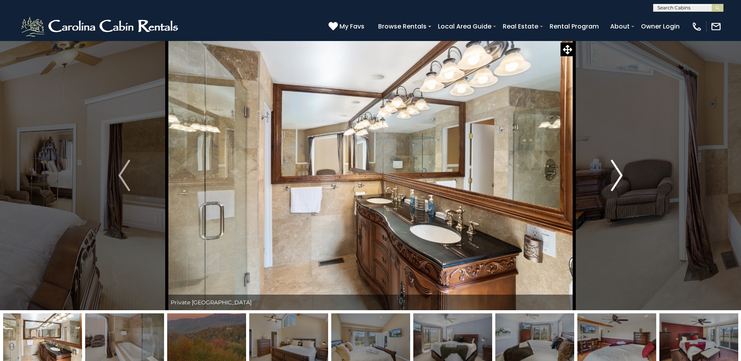
click at [621, 173] on img "Next" at bounding box center [617, 175] width 12 height 31
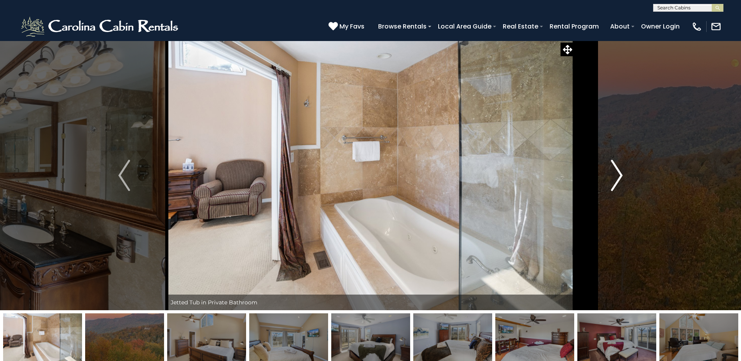
click at [621, 173] on img "Next" at bounding box center [617, 175] width 12 height 31
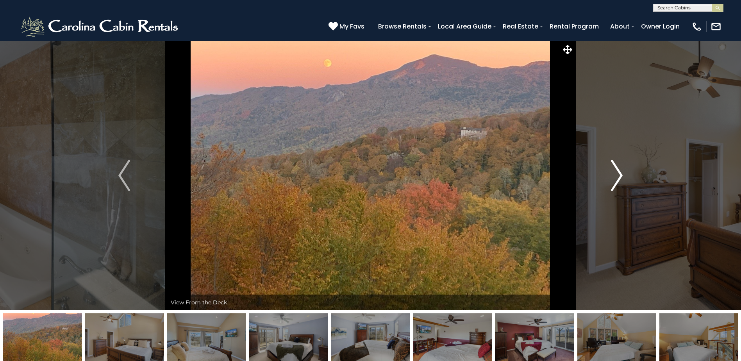
click at [621, 173] on img "Next" at bounding box center [617, 175] width 12 height 31
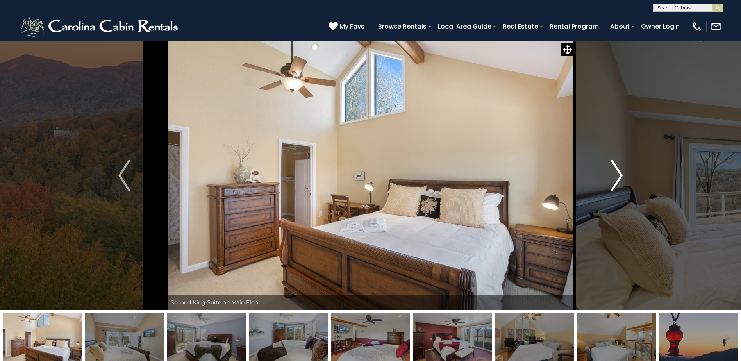
click at [621, 173] on img "Next" at bounding box center [617, 175] width 12 height 31
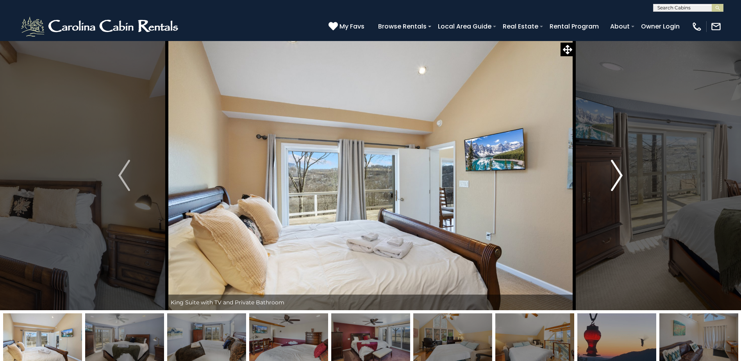
click at [621, 173] on img "Next" at bounding box center [617, 175] width 12 height 31
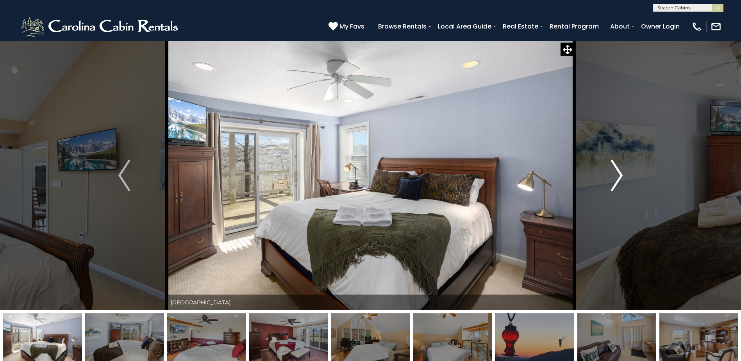
click at [621, 173] on img "Next" at bounding box center [617, 175] width 12 height 31
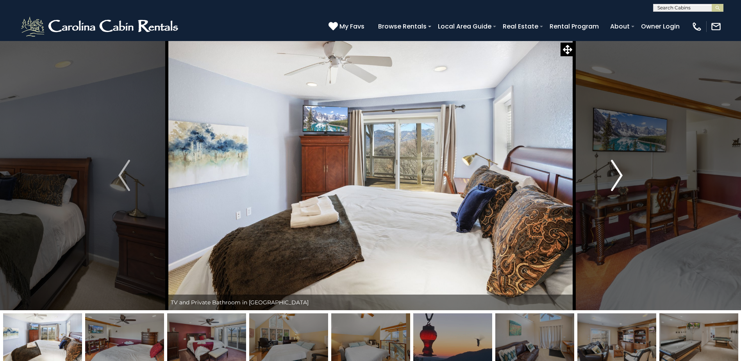
click at [621, 173] on img "Next" at bounding box center [617, 175] width 12 height 31
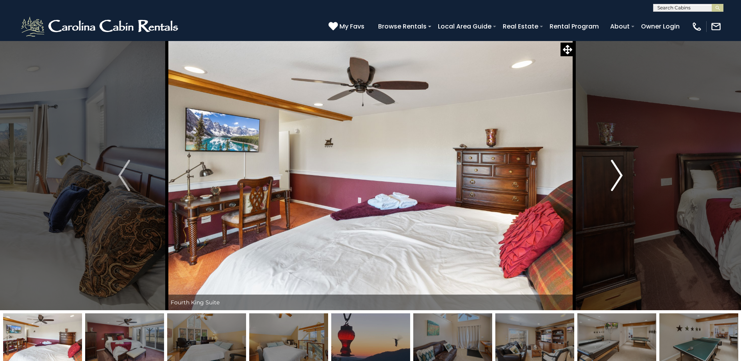
click at [620, 173] on img "Next" at bounding box center [617, 175] width 12 height 31
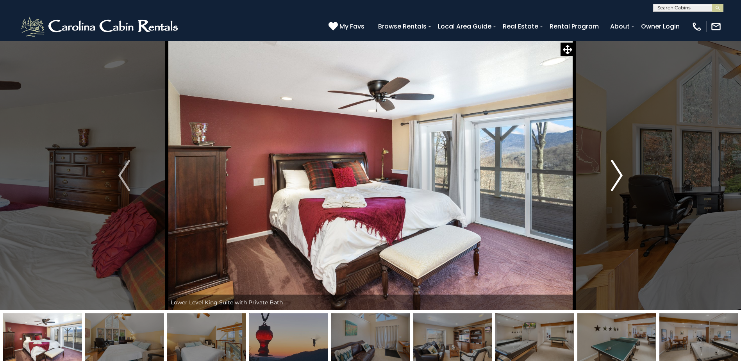
click at [620, 173] on img "Next" at bounding box center [617, 175] width 12 height 31
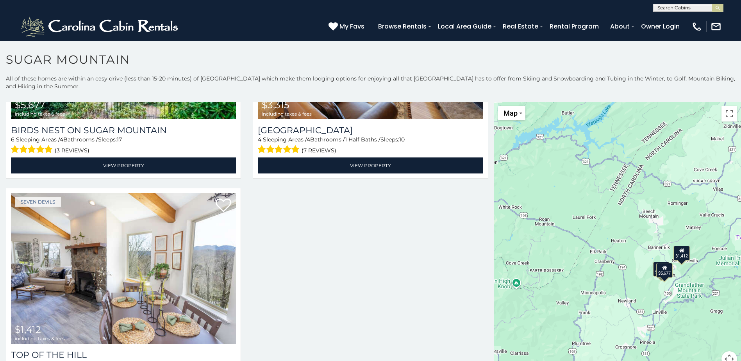
scroll to position [23, 0]
